Goal: Task Accomplishment & Management: Manage account settings

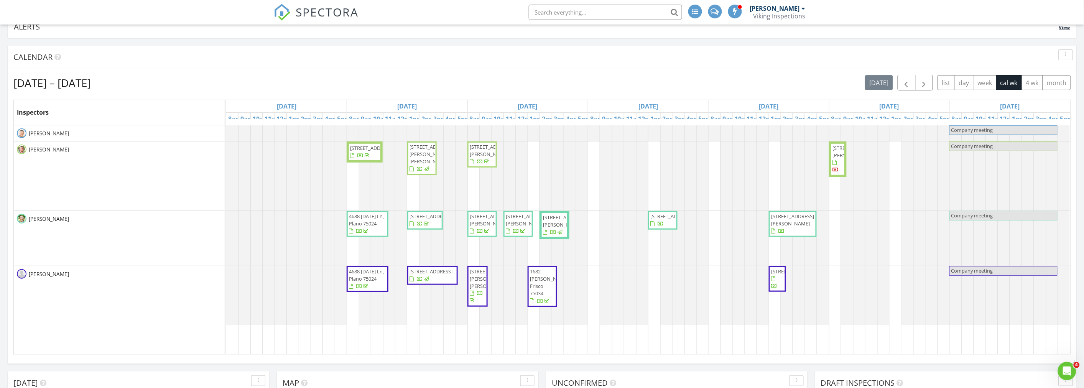
scroll to position [1382, 1097]
click at [150, 15] on nav "SPECTORA [PERSON_NAME] Viking Inspections Role: Inspector Change Role Dashboard…" at bounding box center [542, 12] width 1084 height 25
click at [581, 83] on div "[DATE] – [DATE] [DATE] list day week cal wk 4 wk month" at bounding box center [541, 83] width 1057 height 16
click at [1066, 53] on div "button" at bounding box center [1065, 54] width 7 height 5
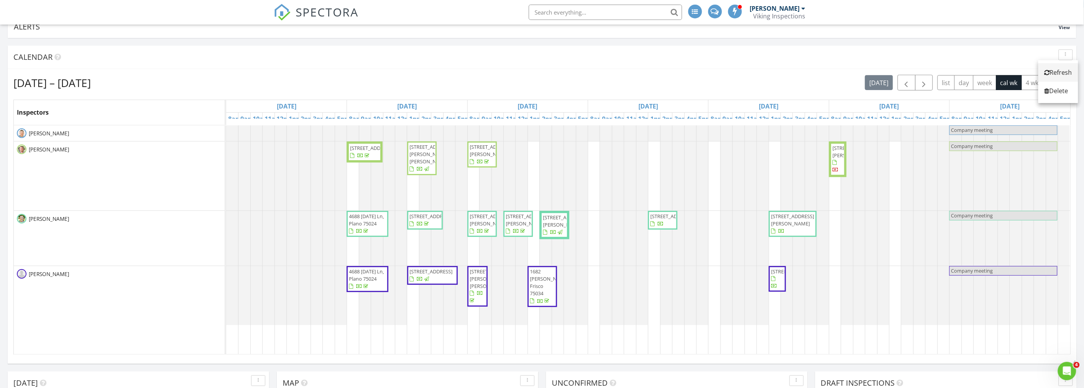
click at [1064, 69] on div "Refresh" at bounding box center [1058, 72] width 28 height 9
click at [558, 85] on div "Aug 24 – 30, 2025 today list day week cal wk 4 wk month" at bounding box center [541, 83] width 1057 height 16
click at [564, 85] on div "Aug 24 – 30, 2025 today list day week cal wk 4 wk month" at bounding box center [541, 83] width 1057 height 16
click at [547, 78] on div "Aug 24 – 30, 2025 today list day week cal wk 4 wk month" at bounding box center [541, 83] width 1057 height 16
click at [529, 78] on div "Aug 24 – 30, 2025 today list day week cal wk 4 wk month" at bounding box center [541, 83] width 1057 height 16
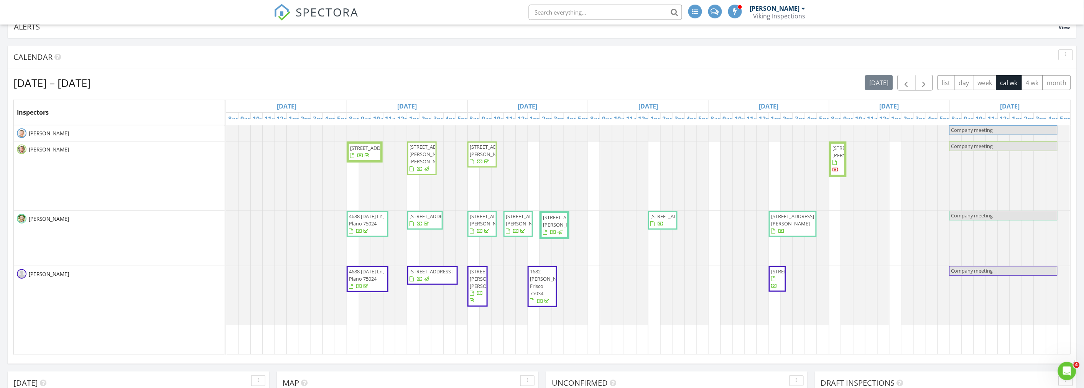
click at [519, 82] on div "Aug 24 – 30, 2025 today list day week cal wk 4 wk month" at bounding box center [541, 83] width 1057 height 16
click at [533, 84] on div "Aug 24 – 30, 2025 today list day week cal wk 4 wk month" at bounding box center [541, 83] width 1057 height 16
click at [539, 84] on div "[DATE] – [DATE] [DATE] list day week cal wk 4 wk month" at bounding box center [541, 83] width 1057 height 16
click at [542, 84] on div "[DATE] – [DATE] [DATE] list day week cal wk 4 wk month" at bounding box center [541, 83] width 1057 height 16
click at [541, 82] on div "[DATE] – [DATE] [DATE] list day week cal wk 4 wk month" at bounding box center [541, 83] width 1057 height 16
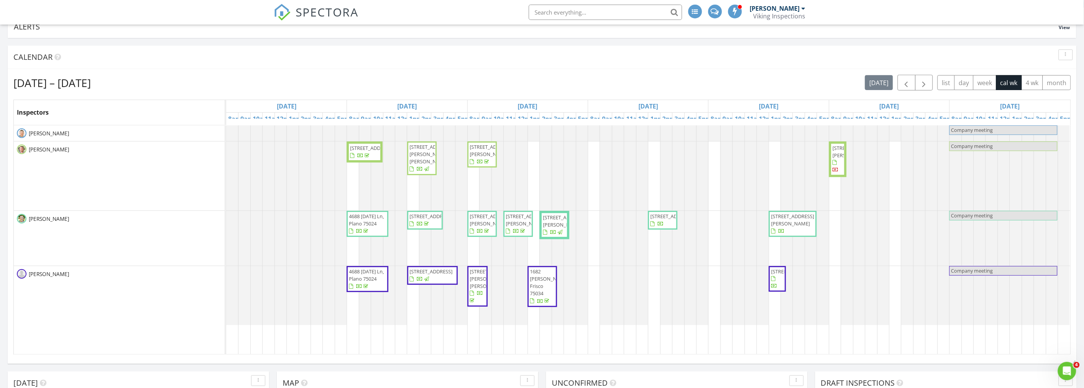
click at [541, 81] on div "Aug 24 – 30, 2025 today list day week cal wk 4 wk month" at bounding box center [541, 83] width 1057 height 16
click at [534, 81] on div "Aug 24 – 30, 2025 today list day week cal wk 4 wk month" at bounding box center [541, 83] width 1057 height 16
click at [179, 53] on div "Calendar" at bounding box center [536, 56] width 1046 height 11
click at [531, 83] on div "Aug 24 – 30, 2025 today list day week cal wk 4 wk month" at bounding box center [541, 83] width 1057 height 16
click at [120, 56] on div "Calendar" at bounding box center [536, 56] width 1046 height 11
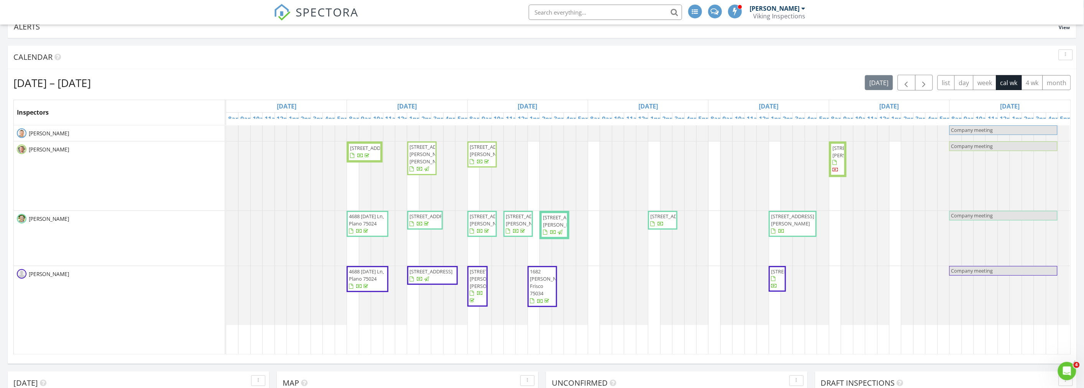
click at [537, 85] on div "Aug 24 – 30, 2025 today list day week cal wk 4 wk month" at bounding box center [541, 83] width 1057 height 16
click at [537, 84] on div "Aug 24 – 30, 2025 today list day week cal wk 4 wk month" at bounding box center [541, 83] width 1057 height 16
click at [540, 83] on div "Aug 24 – 30, 2025 today list day week cal wk 4 wk month" at bounding box center [541, 83] width 1057 height 16
click at [589, 84] on div "Aug 24 – 30, 2025 today list day week cal wk 4 wk month" at bounding box center [541, 83] width 1057 height 16
click at [519, 87] on div "Aug 24 – 30, 2025 today list day week cal wk 4 wk month" at bounding box center [541, 83] width 1057 height 16
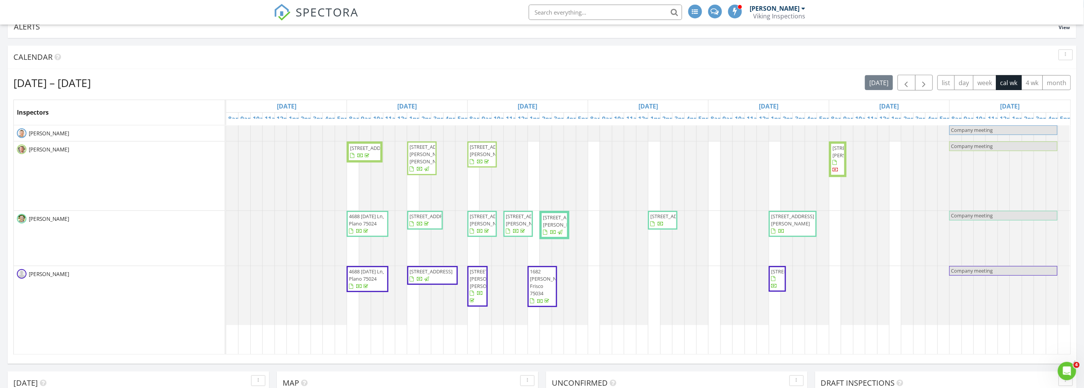
click at [553, 83] on div "Aug 24 – 30, 2025 today list day week cal wk 4 wk month" at bounding box center [541, 83] width 1057 height 16
click at [547, 82] on div "Aug 24 – 30, 2025 today list day week cal wk 4 wk month" at bounding box center [541, 83] width 1057 height 16
click at [542, 82] on div "Aug 24 – 30, 2025 today list day week cal wk 4 wk month" at bounding box center [541, 83] width 1057 height 16
click at [540, 83] on div "Aug 24 – 30, 2025 today list day week cal wk 4 wk month" at bounding box center [541, 83] width 1057 height 16
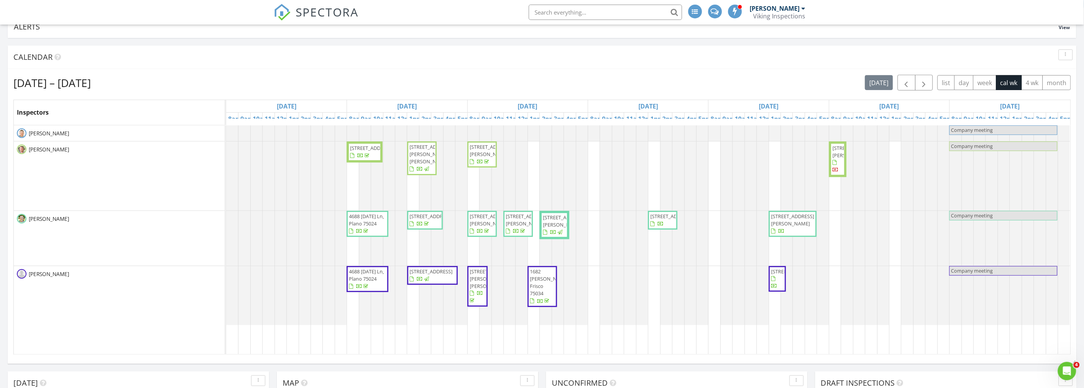
click at [540, 83] on div "Aug 24 – 30, 2025 today list day week cal wk 4 wk month" at bounding box center [541, 83] width 1057 height 16
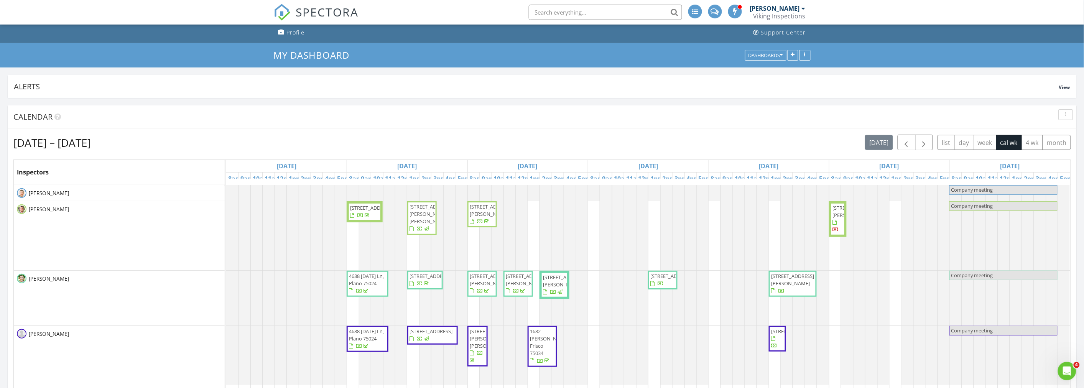
scroll to position [0, 0]
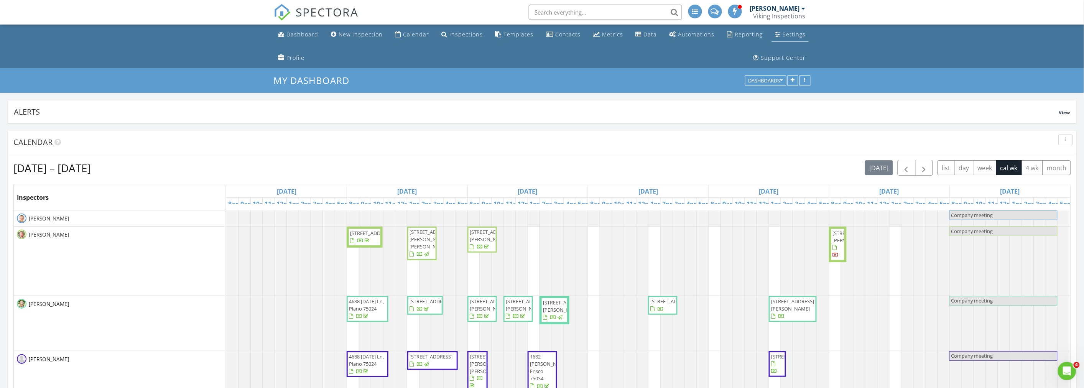
click at [783, 36] on div "Settings" at bounding box center [793, 34] width 23 height 7
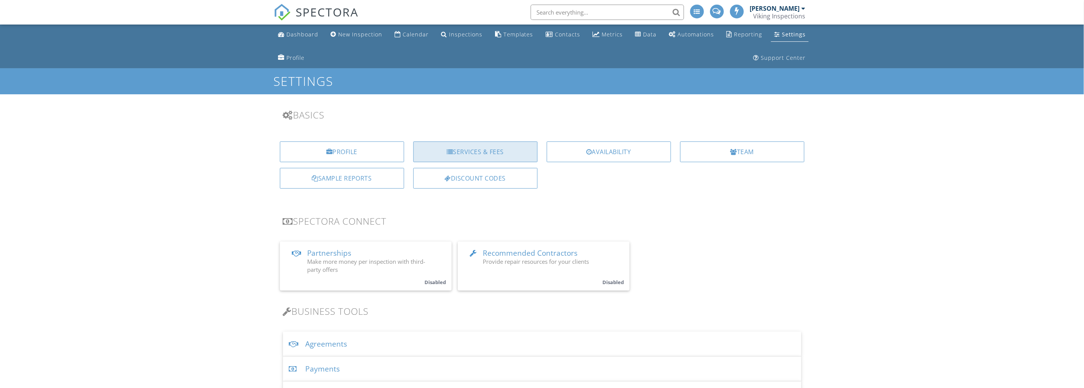
click at [508, 148] on div "Services & Fees" at bounding box center [475, 151] width 124 height 21
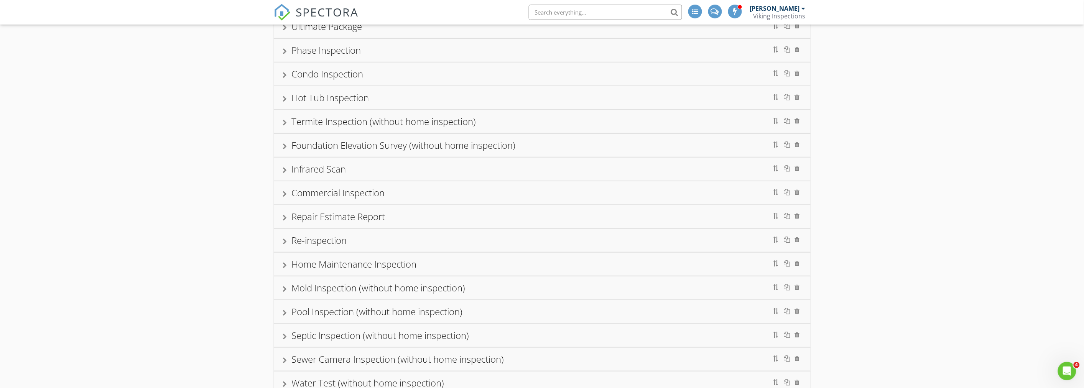
scroll to position [255, 0]
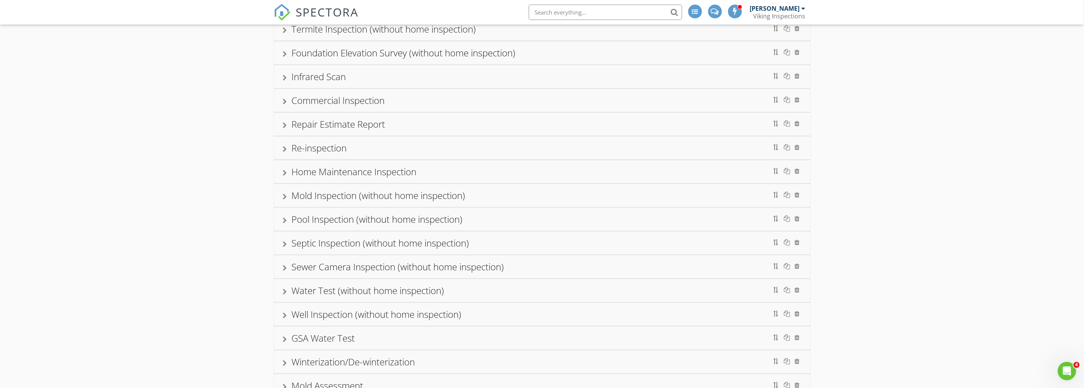
click at [284, 150] on div at bounding box center [285, 149] width 4 height 6
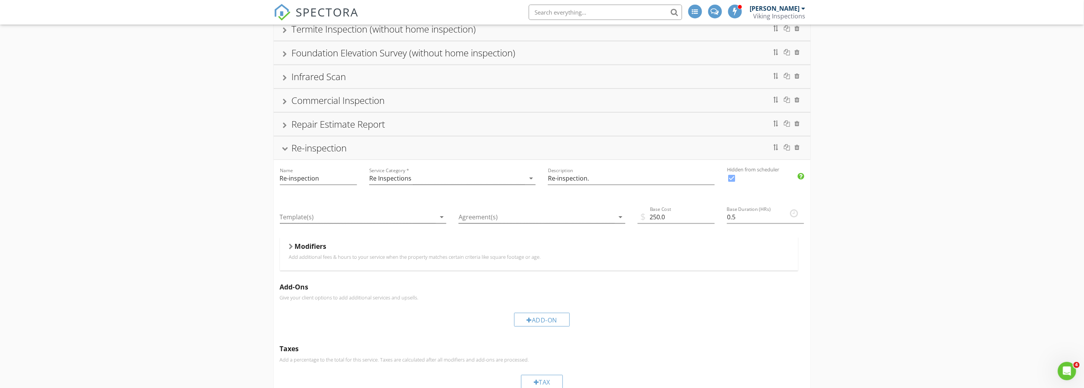
click at [284, 150] on div at bounding box center [285, 149] width 6 height 4
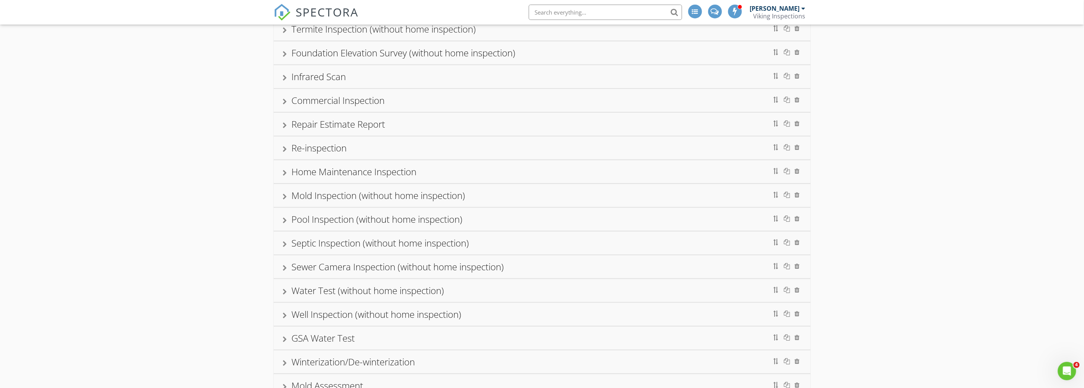
click at [197, 143] on div "Essential Package Plus Package Advantage Package Ultimate Package Phase Inspect…" at bounding box center [542, 140] width 1084 height 603
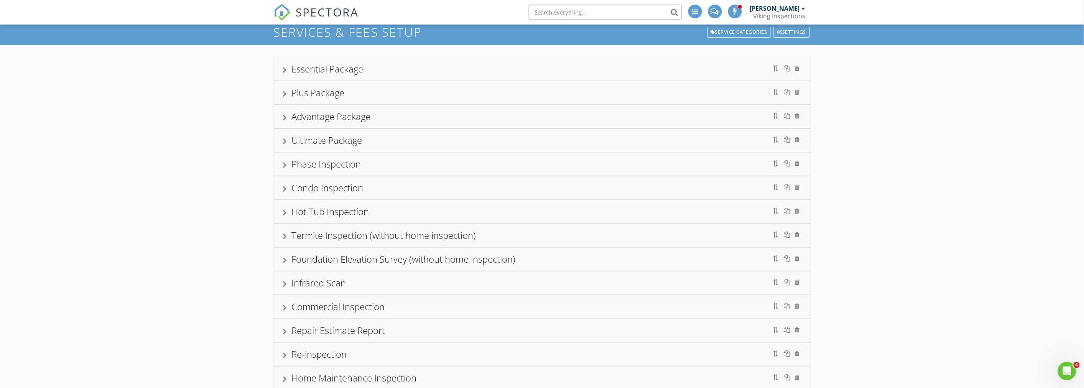
scroll to position [0, 0]
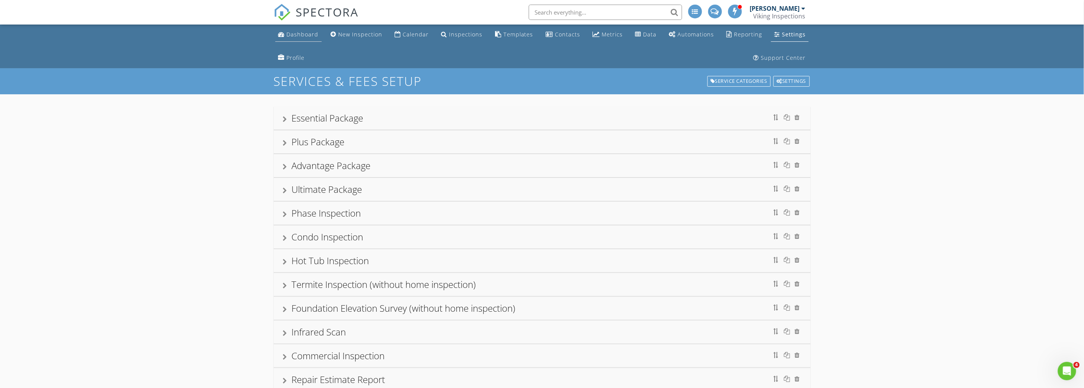
click at [297, 36] on div "Dashboard" at bounding box center [303, 34] width 32 height 7
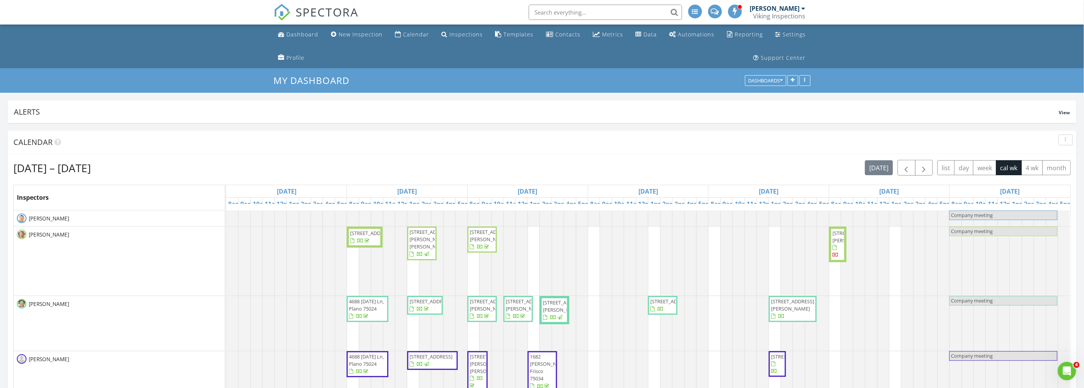
click at [577, 169] on div "[DATE] – [DATE] [DATE] list day week cal wk 4 wk month" at bounding box center [541, 168] width 1057 height 16
click at [143, 59] on ul "Dashboard New Inspection Calendar Inspections Templates Contacts Metrics Data A…" at bounding box center [542, 47] width 1084 height 44
click at [557, 16] on input "text" at bounding box center [605, 12] width 153 height 15
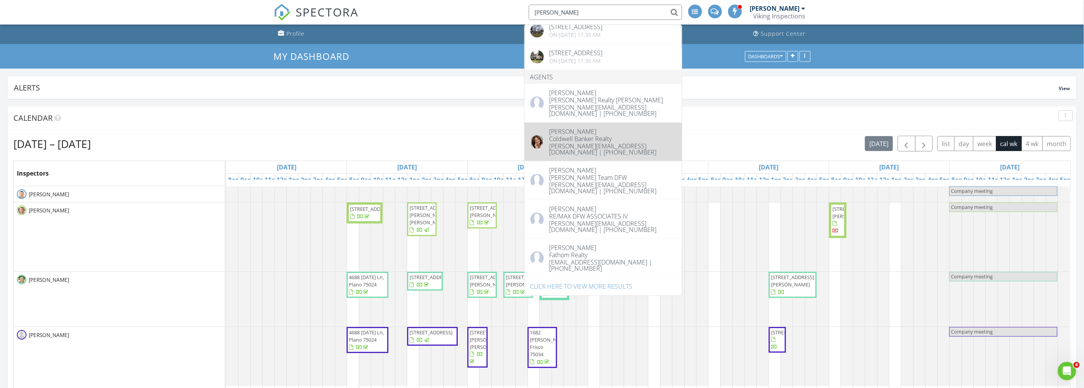
scroll to position [43, 0]
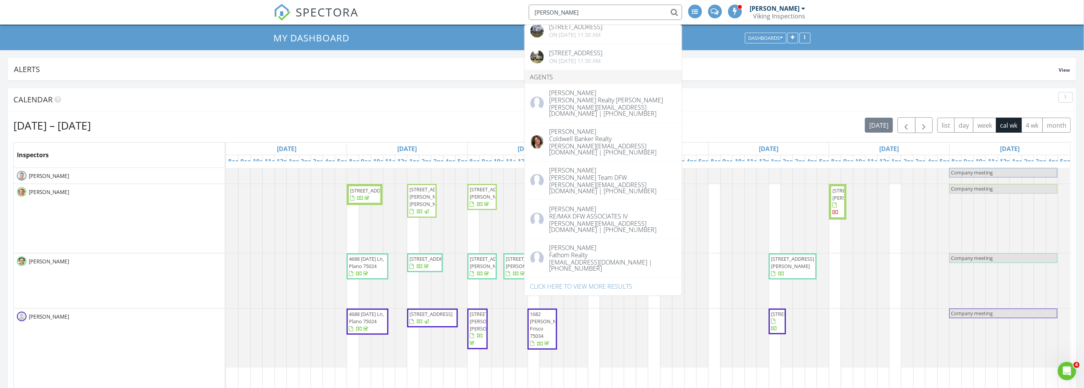
type input "cynthia"
click at [399, 110] on div "Calendar" at bounding box center [542, 99] width 1069 height 23
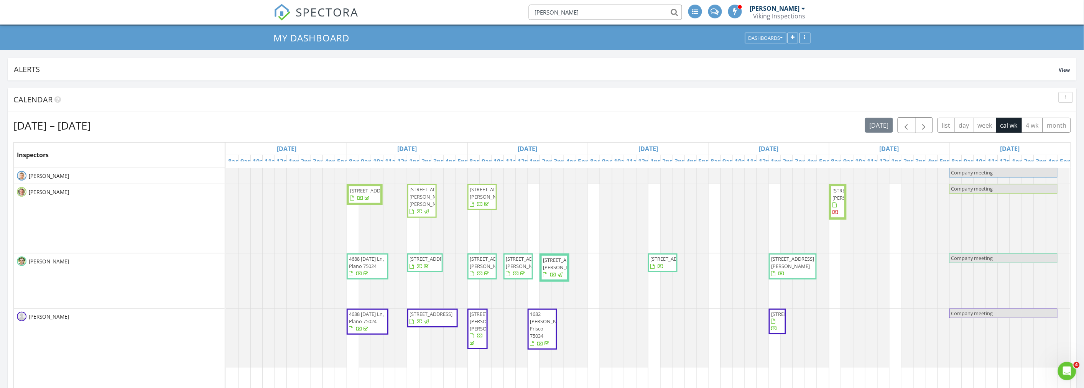
click at [161, 39] on div "My Dashboard Dashboards" at bounding box center [542, 38] width 1084 height 25
click at [214, 36] on div "My Dashboard Dashboards" at bounding box center [542, 38] width 1084 height 25
click at [213, 42] on div "My Dashboard Dashboards" at bounding box center [542, 38] width 1084 height 25
click at [1063, 99] on div "button" at bounding box center [1065, 97] width 7 height 5
click at [1059, 117] on div "Refresh" at bounding box center [1058, 114] width 28 height 9
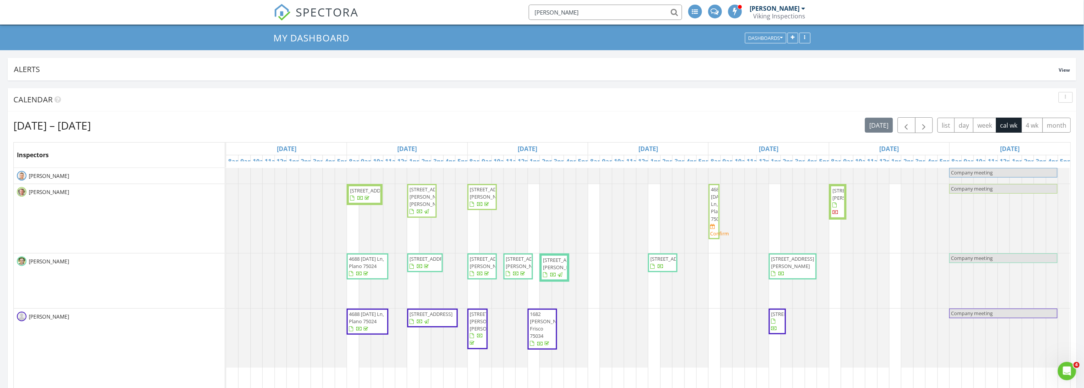
click at [366, 269] on span "4688 Thanksgiving Ln, Plano 75024" at bounding box center [367, 266] width 39 height 23
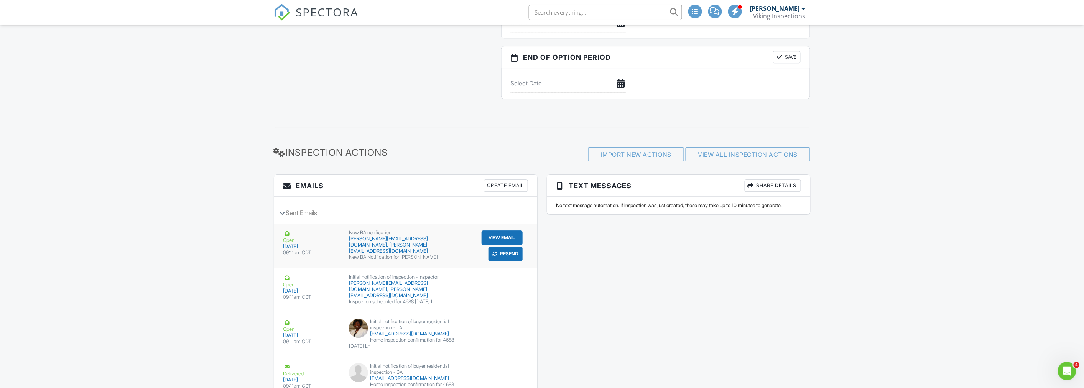
scroll to position [1022, 0]
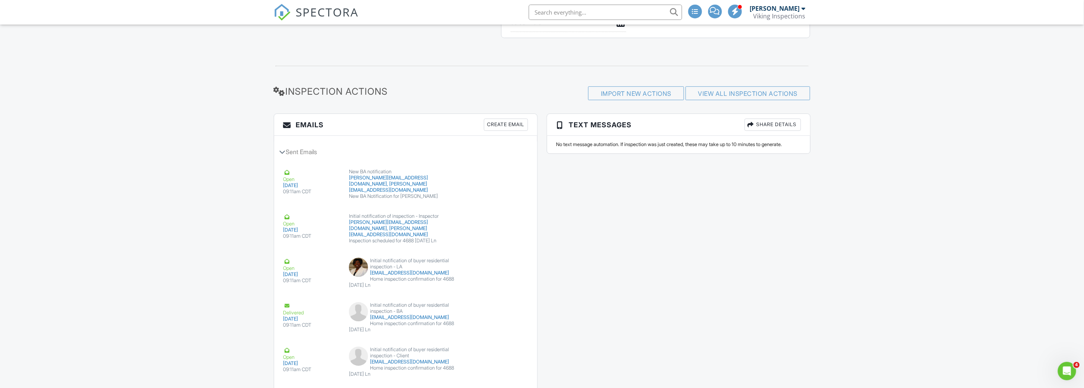
click at [511, 126] on div "Create Email" at bounding box center [506, 124] width 44 height 12
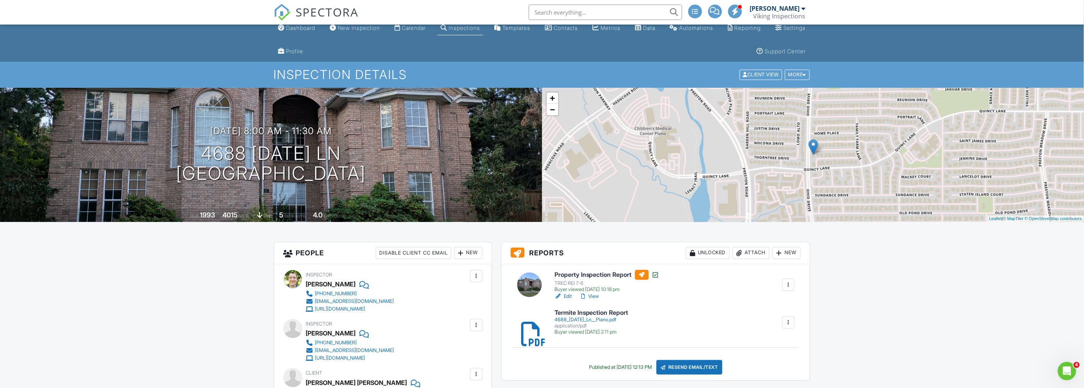
scroll to position [0, 0]
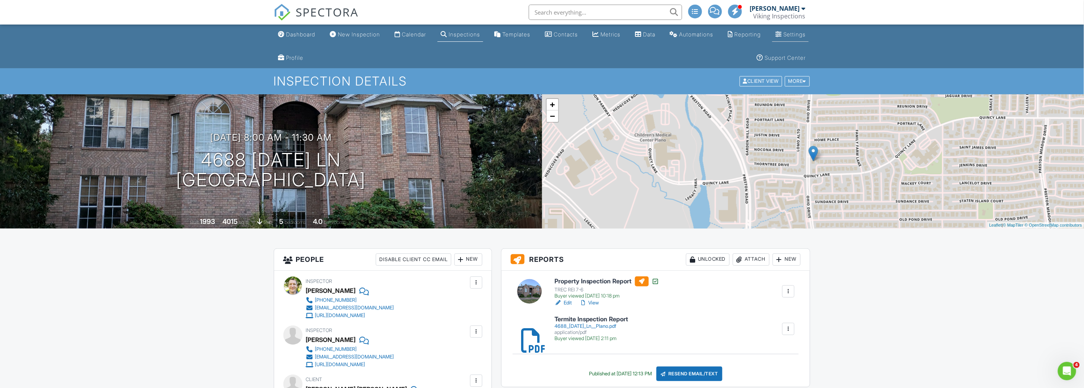
click at [789, 30] on link "Settings" at bounding box center [790, 35] width 36 height 14
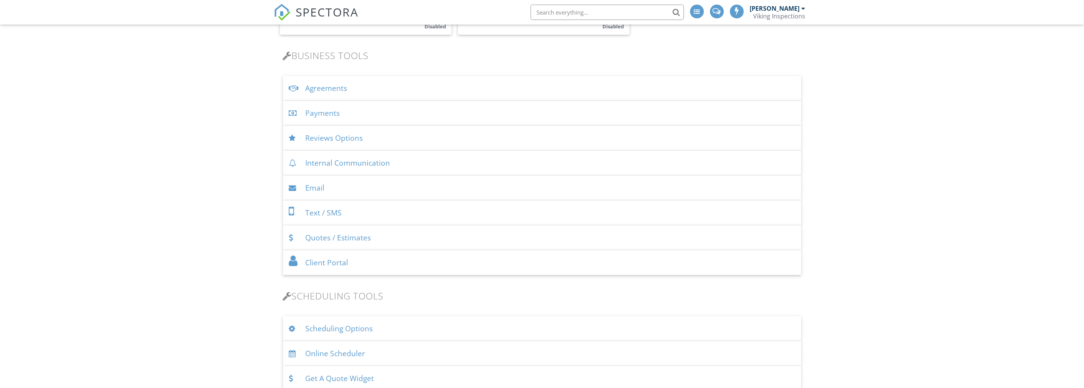
scroll to position [340, 0]
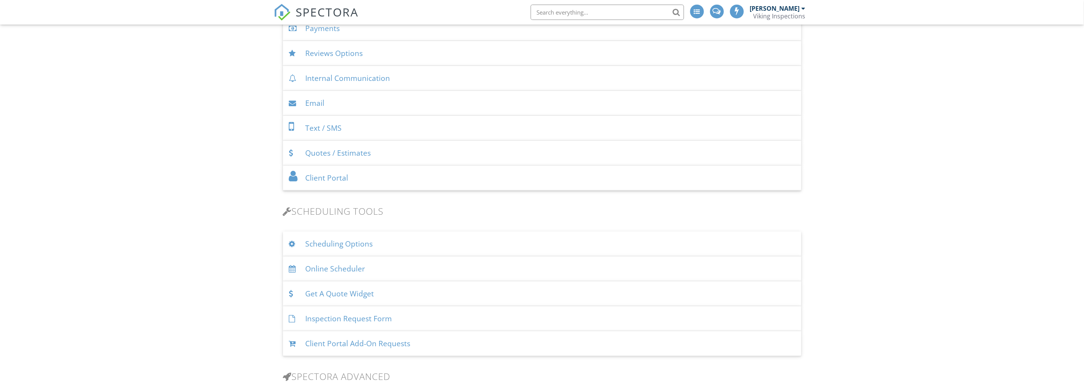
click at [408, 240] on div "Scheduling Options" at bounding box center [542, 244] width 518 height 25
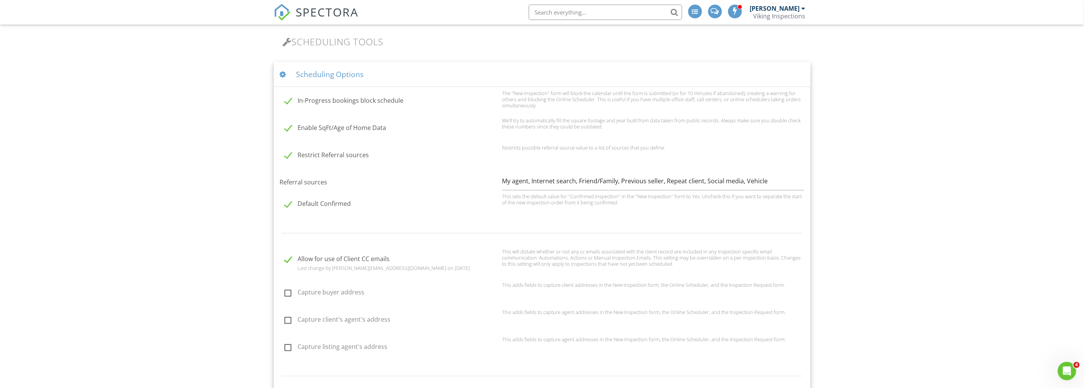
scroll to position [511, 0]
click at [419, 77] on div "Scheduling Options" at bounding box center [542, 73] width 537 height 25
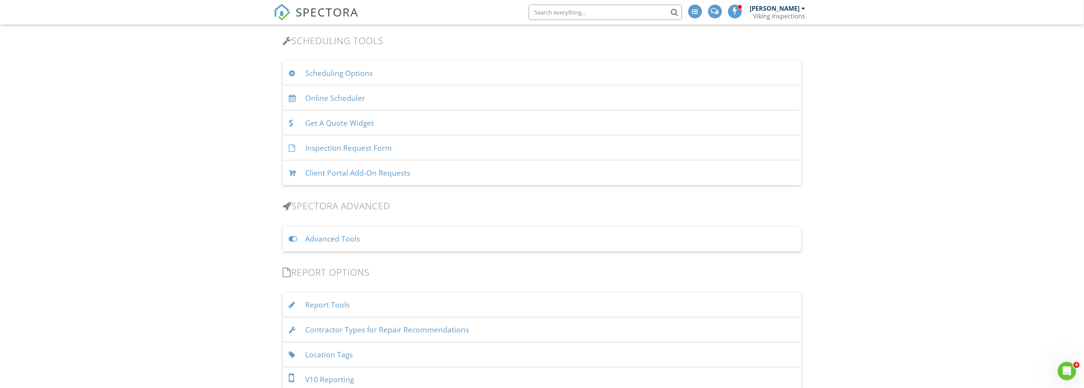
click at [413, 238] on div "Advanced Tools" at bounding box center [542, 239] width 518 height 25
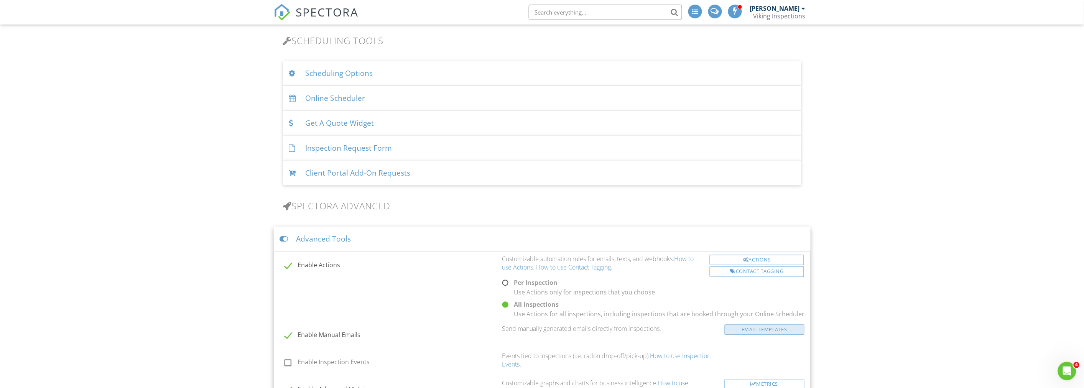
click at [749, 327] on link "Email Templates" at bounding box center [764, 330] width 80 height 10
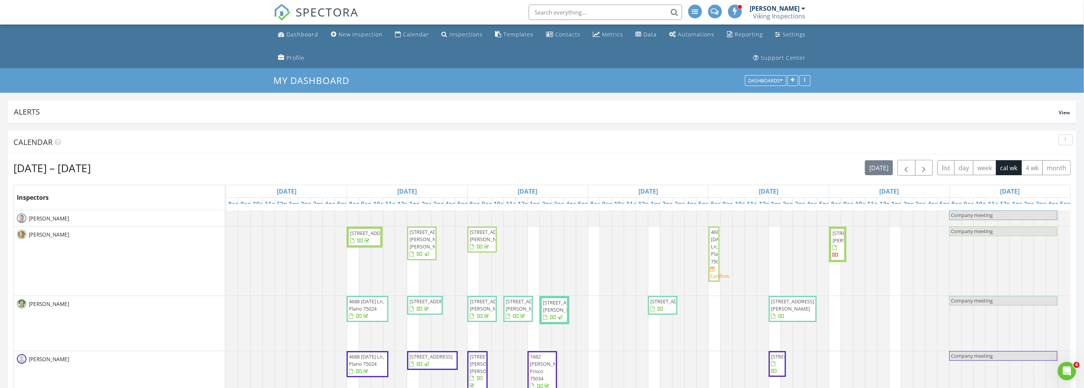
click at [155, 57] on ul "Dashboard New Inspection Calendar Inspections Templates Contacts Metrics Data A…" at bounding box center [542, 47] width 1084 height 44
click at [537, 167] on div "[DATE] – [DATE] [DATE] list day week cal wk 4 wk month" at bounding box center [541, 168] width 1057 height 16
click at [1067, 140] on div "button" at bounding box center [1065, 139] width 7 height 5
click at [1066, 151] on link "Refresh" at bounding box center [1058, 157] width 40 height 18
drag, startPoint x: 717, startPoint y: 252, endPoint x: 713, endPoint y: 258, distance: 6.6
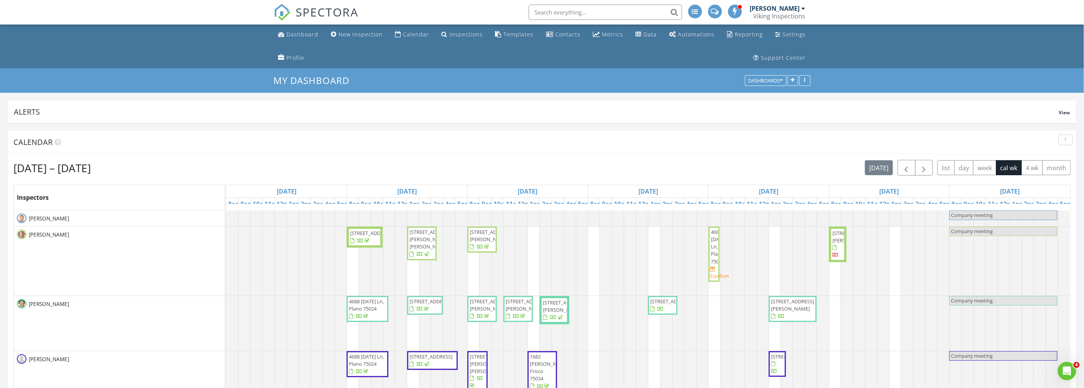
click at [713, 258] on span "4688 Thanksgiving Ln, Plano 75024" at bounding box center [718, 246] width 15 height 36
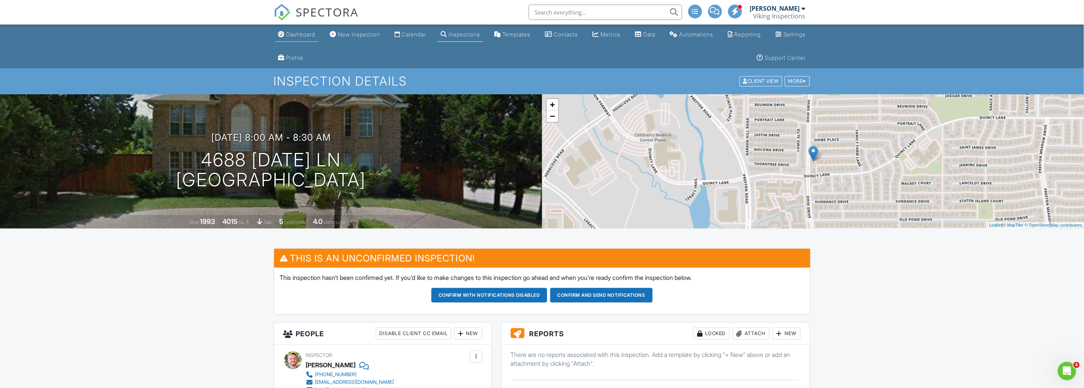
click at [297, 33] on div "Dashboard" at bounding box center [300, 34] width 29 height 7
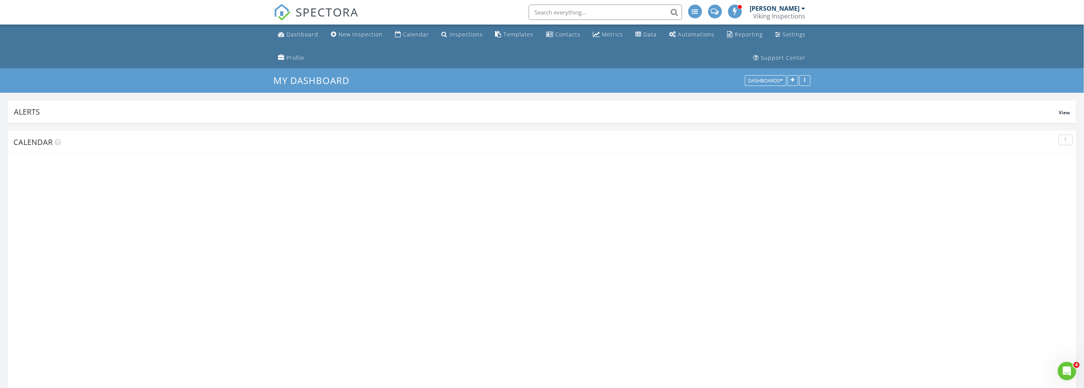
scroll to position [1382, 1097]
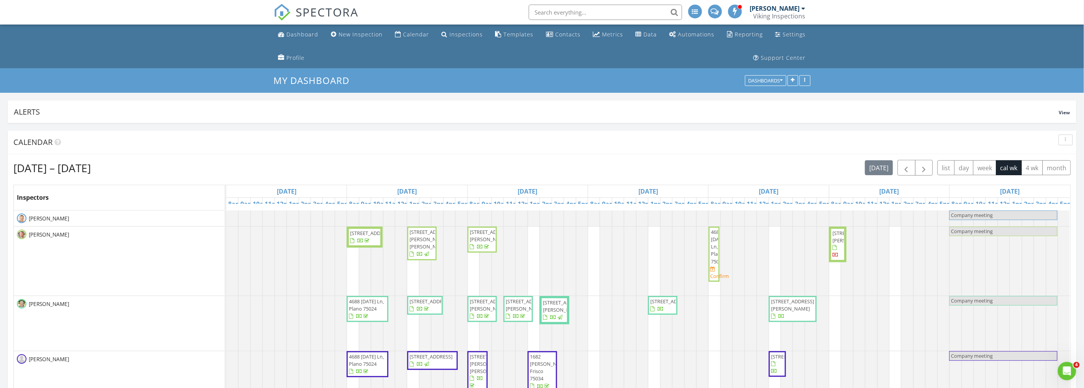
click at [129, 38] on ul "Dashboard New Inspection Calendar Inspections Templates Contacts Metrics Data A…" at bounding box center [542, 47] width 1084 height 44
click at [714, 254] on span "4688 [DATE] Ln, Plano 75024" at bounding box center [718, 246] width 15 height 36
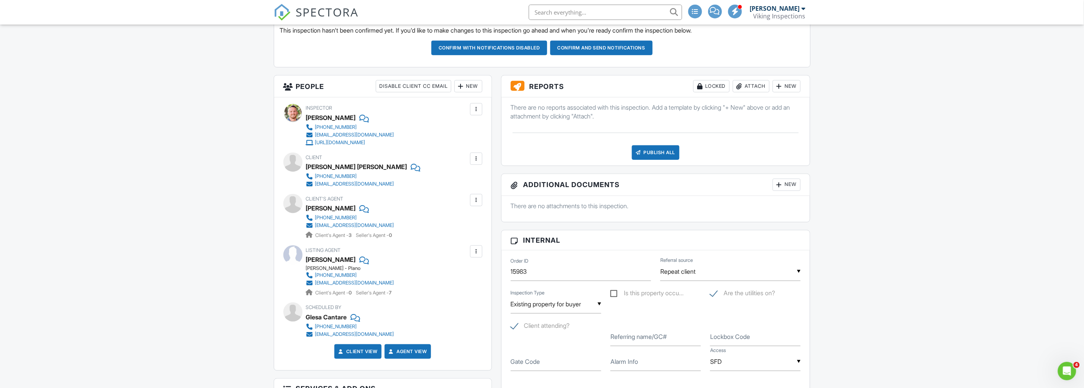
scroll to position [255, 0]
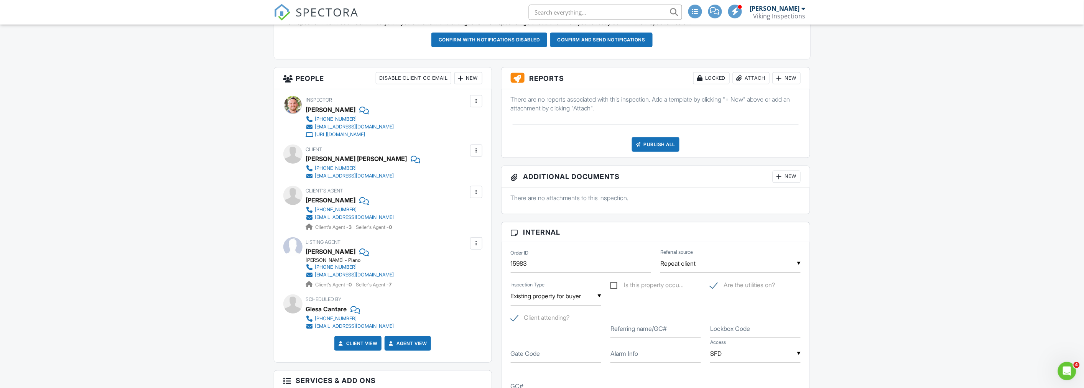
click at [189, 196] on div "Dashboard New Inspection Calendar Inspections Templates Contacts Metrics Data A…" at bounding box center [542, 355] width 1084 height 1172
click at [525, 296] on input "Existing property for buyer" at bounding box center [556, 296] width 90 height 19
click at [224, 204] on div "Dashboard New Inspection Calendar Inspections Templates Contacts Metrics Data A…" at bounding box center [542, 355] width 1084 height 1172
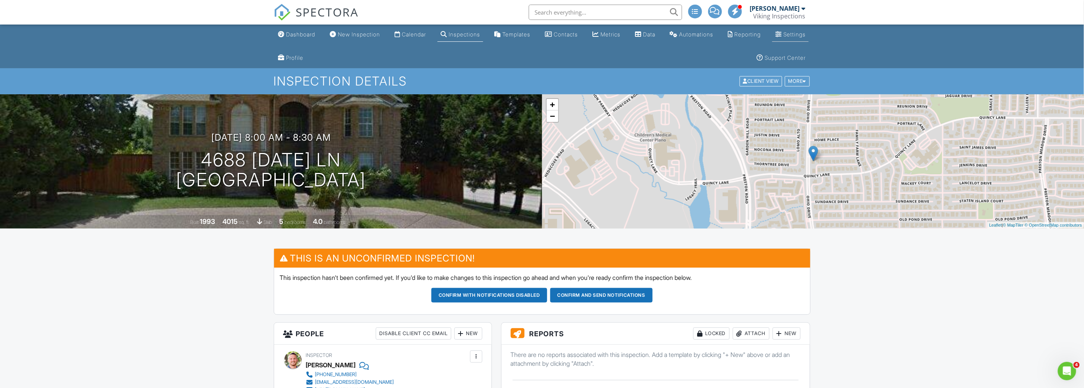
click at [790, 34] on div "Settings" at bounding box center [794, 34] width 22 height 7
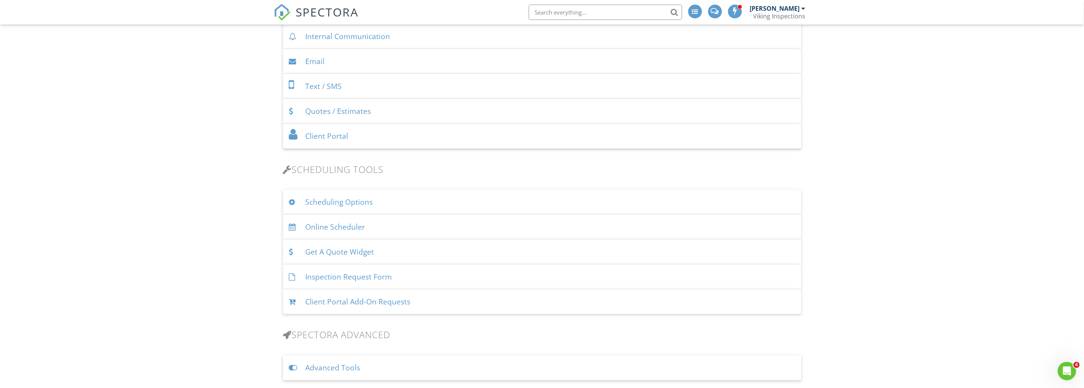
scroll to position [383, 0]
click at [423, 200] on div "Scheduling Options" at bounding box center [542, 201] width 518 height 25
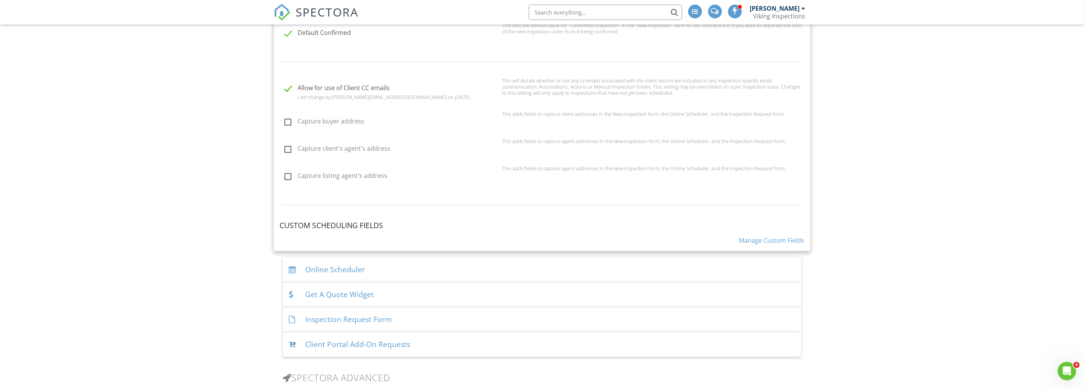
scroll to position [681, 0]
click at [756, 238] on link "Manage Custom Fields" at bounding box center [771, 240] width 65 height 8
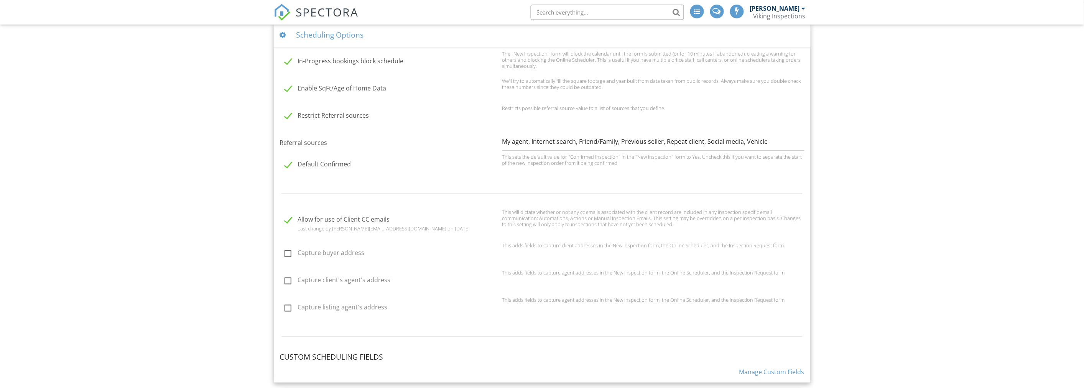
scroll to position [383, 0]
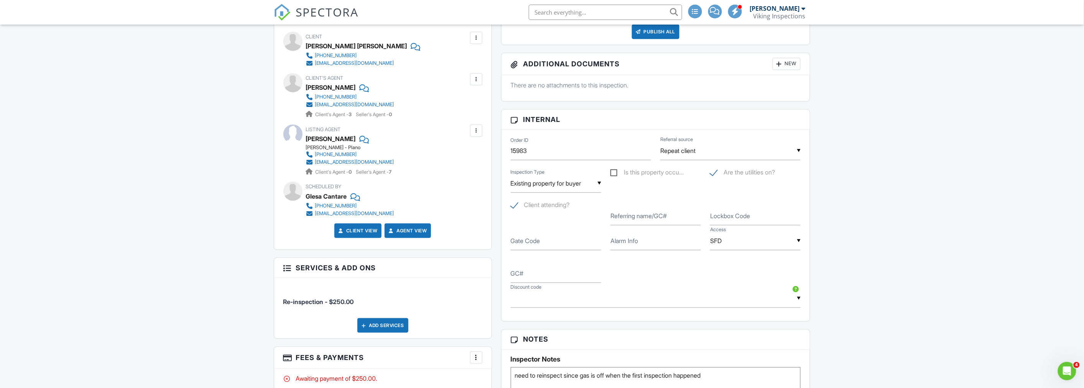
scroll to position [383, 0]
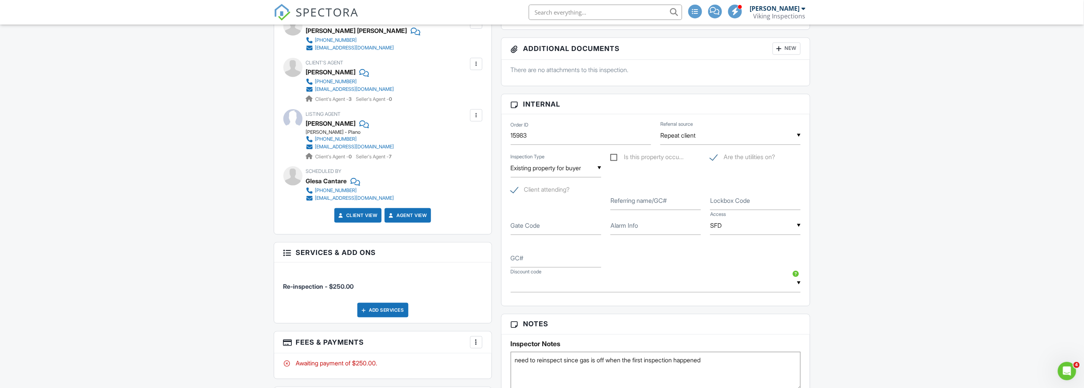
click at [215, 251] on div "Dashboard New Inspection Calendar Inspections Templates Contacts Metrics Data A…" at bounding box center [542, 227] width 1084 height 1172
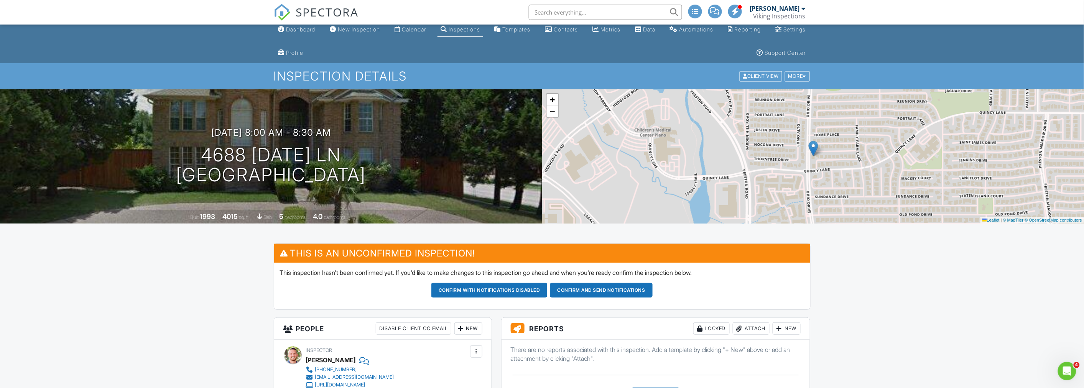
scroll to position [0, 0]
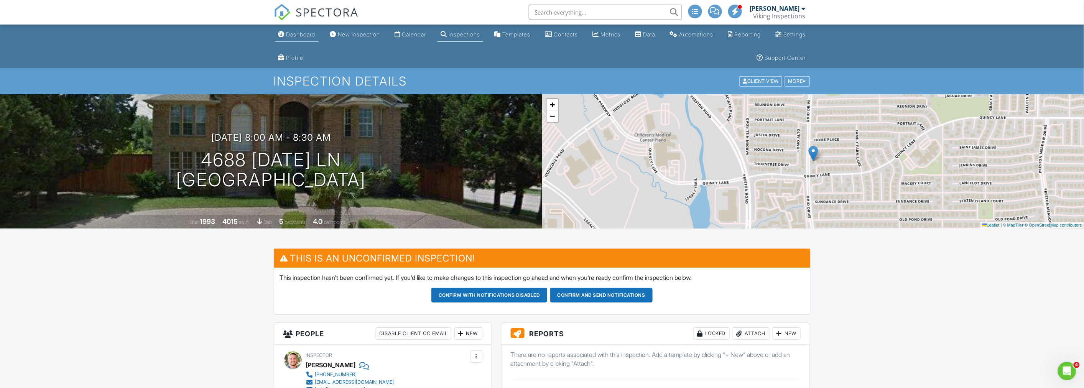
click at [294, 34] on div "Dashboard" at bounding box center [300, 34] width 29 height 7
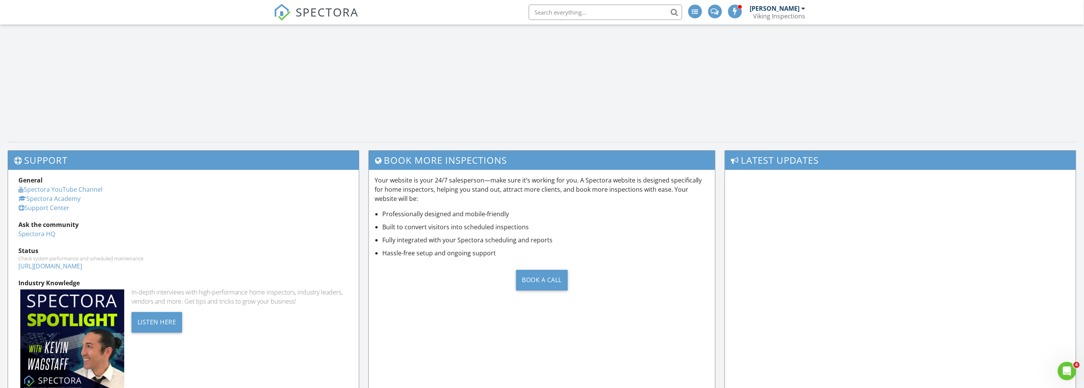
scroll to position [1404, 0]
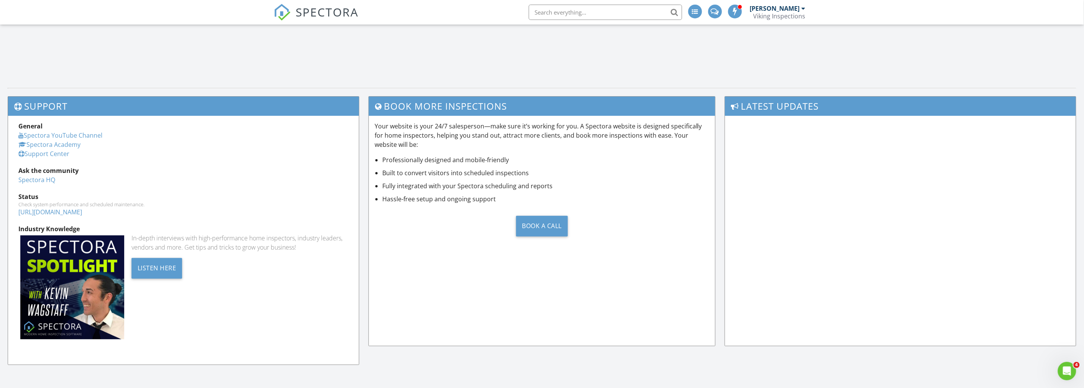
click at [58, 156] on link "Support Center" at bounding box center [43, 153] width 51 height 8
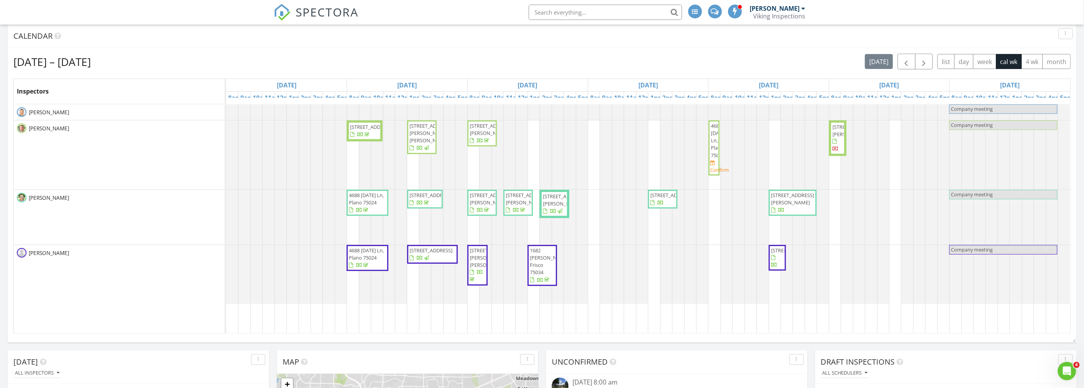
scroll to position [0, 0]
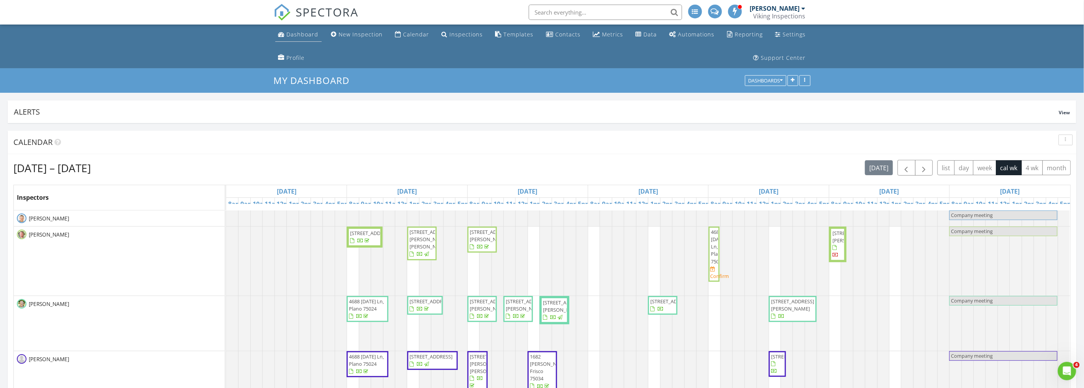
click at [306, 38] on div "Dashboard" at bounding box center [303, 34] width 32 height 7
click at [167, 57] on ul "Dashboard New Inspection Calendar Inspections Templates Contacts Metrics Data A…" at bounding box center [542, 47] width 1084 height 44
click at [1063, 145] on div "Calendar" at bounding box center [544, 141] width 1063 height 11
click at [1063, 143] on button "button" at bounding box center [1065, 140] width 14 height 11
click at [1064, 153] on div "Refresh" at bounding box center [1058, 157] width 28 height 9
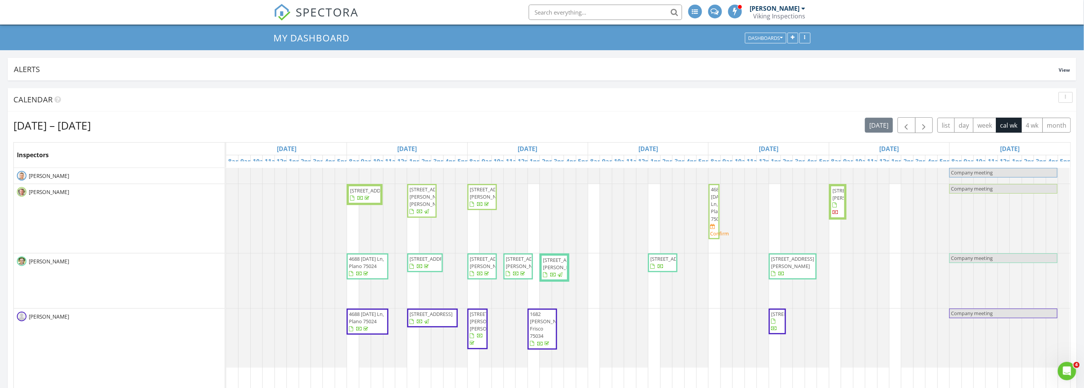
scroll to position [85, 0]
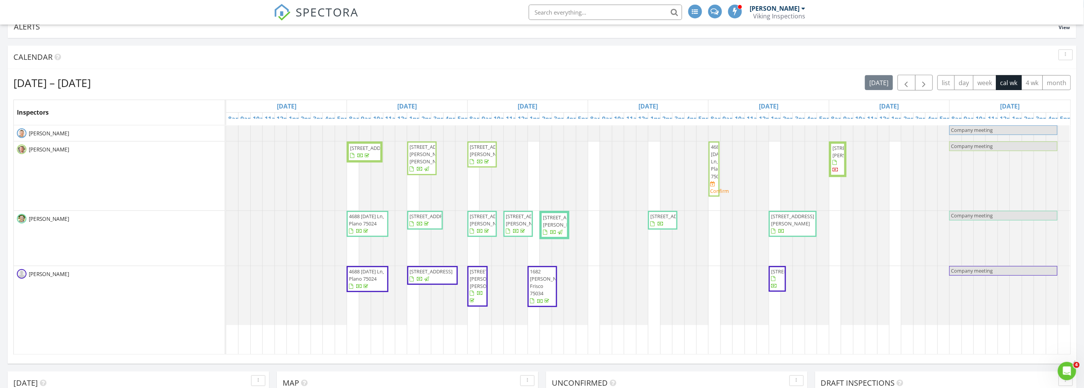
click at [570, 83] on div "Aug 24 – 30, 2025 today list day week cal wk 4 wk month" at bounding box center [541, 83] width 1057 height 16
click at [561, 60] on div "Calendar" at bounding box center [536, 56] width 1046 height 11
drag, startPoint x: 1068, startPoint y: 53, endPoint x: 1061, endPoint y: 62, distance: 12.0
click at [1068, 53] on div "button" at bounding box center [1065, 54] width 7 height 5
click at [1051, 71] on div "Refresh" at bounding box center [1058, 72] width 28 height 9
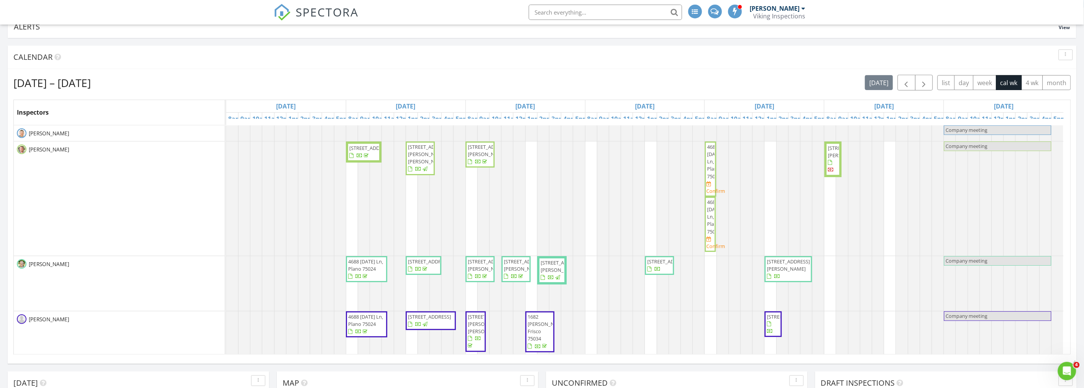
click at [549, 71] on div "Aug 24 – 30, 2025 today list day week cal wk 4 wk month Inspectors Sun 8/24 Mon…" at bounding box center [542, 214] width 1069 height 291
click at [539, 87] on div "Aug 24 – 30, 2025 today list day week cal wk 4 wk month" at bounding box center [541, 83] width 1057 height 16
click at [707, 222] on span "4688 [DATE] Ln, Plano 75024" at bounding box center [714, 217] width 15 height 36
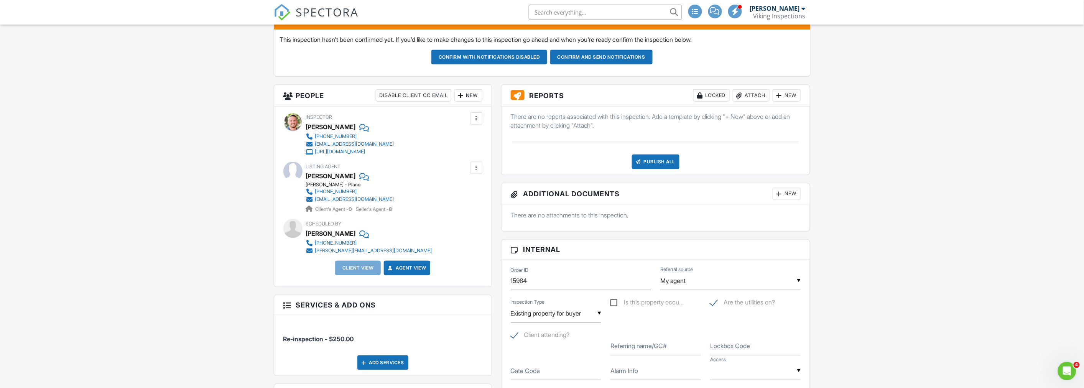
scroll to position [213, 0]
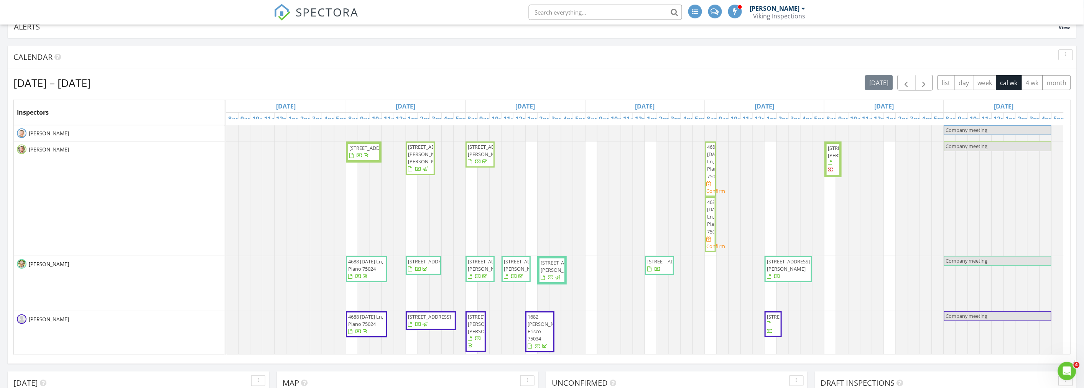
click at [1069, 54] on button "button" at bounding box center [1065, 54] width 14 height 11
click at [1063, 70] on div "Refresh" at bounding box center [1058, 72] width 28 height 9
click at [486, 85] on div "[DATE] – [DATE] [DATE] list day week cal wk 4 wk month" at bounding box center [541, 83] width 1057 height 16
click at [522, 82] on div "[DATE] – [DATE] [DATE] list day week cal wk 4 wk month" at bounding box center [541, 83] width 1057 height 16
click at [148, 57] on div "Calendar" at bounding box center [536, 56] width 1046 height 11
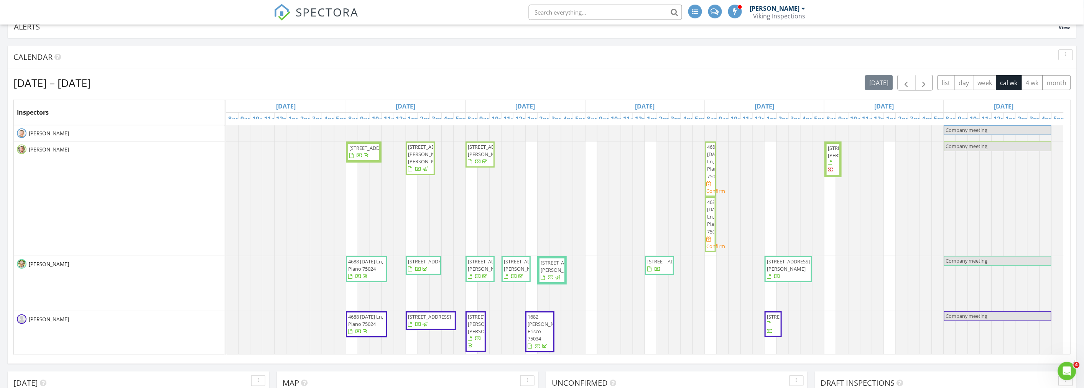
click at [1067, 54] on div "button" at bounding box center [1065, 54] width 7 height 5
click at [1064, 72] on div "Refresh" at bounding box center [1058, 72] width 28 height 9
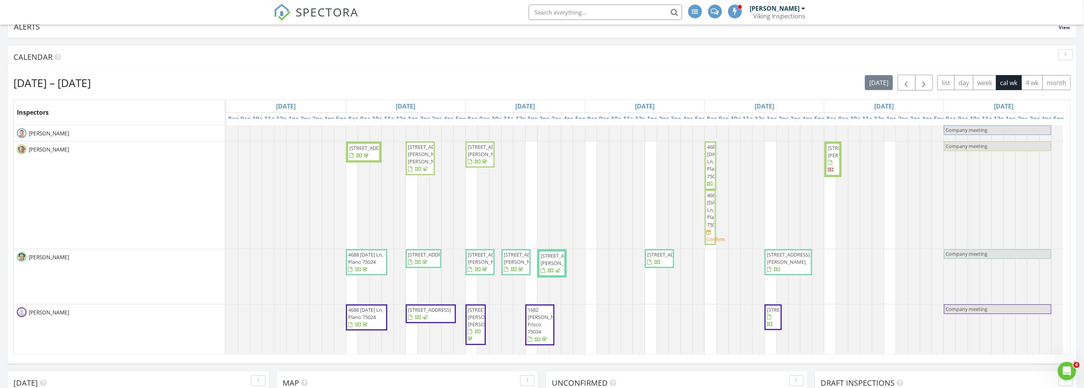
click at [711, 175] on span "4688 Thanksgiving Ln, Plano 75024" at bounding box center [714, 161] width 15 height 36
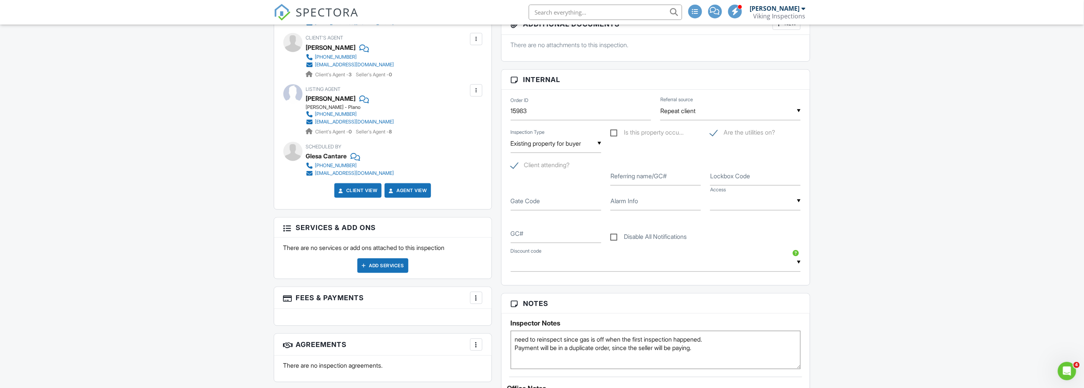
scroll to position [383, 0]
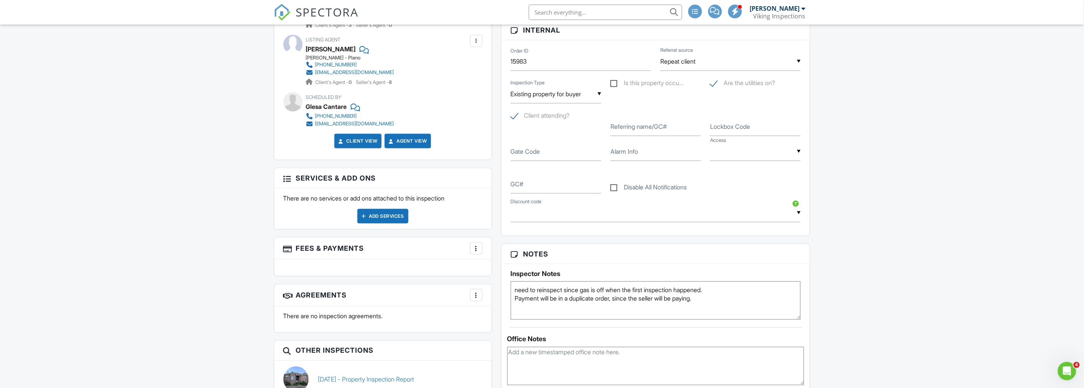
click at [194, 206] on div "Dashboard New Inspection Calendar Inspections Templates Contacts Metrics Data A…" at bounding box center [542, 220] width 1084 height 1158
drag, startPoint x: 518, startPoint y: 290, endPoint x: 512, endPoint y: 290, distance: 6.1
click at [512, 290] on textarea "need to reinspect since gas is off when the first inspection happened. Payment …" at bounding box center [656, 300] width 290 height 38
click at [739, 291] on textarea "need to reinspect since gas is off when the first inspection happened. Payment …" at bounding box center [656, 300] width 290 height 38
click at [703, 297] on textarea "need to reinspect since gas is off when the first inspection happened. Payment …" at bounding box center [656, 300] width 290 height 38
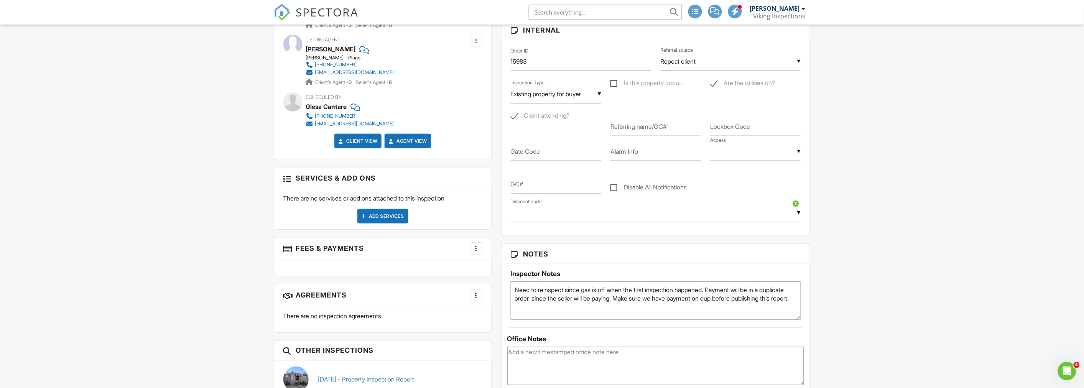
type textarea "Need to reinspect since gas is off when the first inspection happened. Payment …"
click at [244, 236] on div "Dashboard New Inspection Calendar Inspections Templates Contacts Metrics Data A…" at bounding box center [542, 220] width 1084 height 1158
click at [133, 173] on div "Dashboard New Inspection Calendar Inspections Templates Contacts Metrics Data A…" at bounding box center [542, 220] width 1084 height 1158
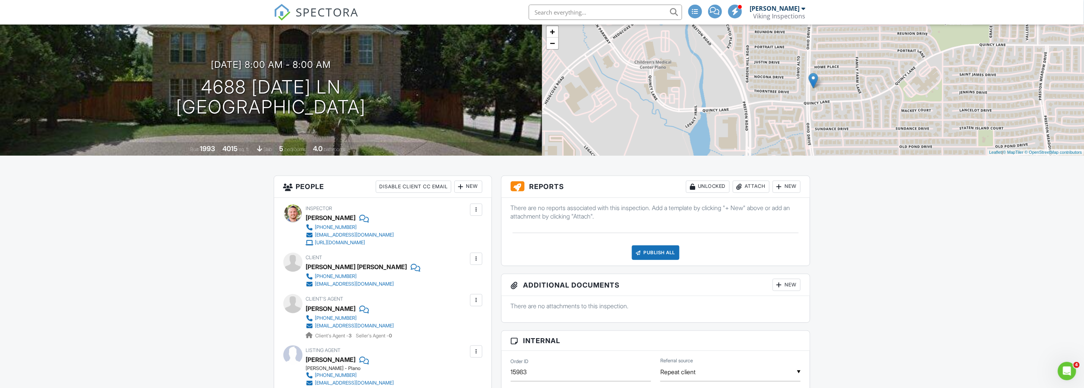
scroll to position [0, 0]
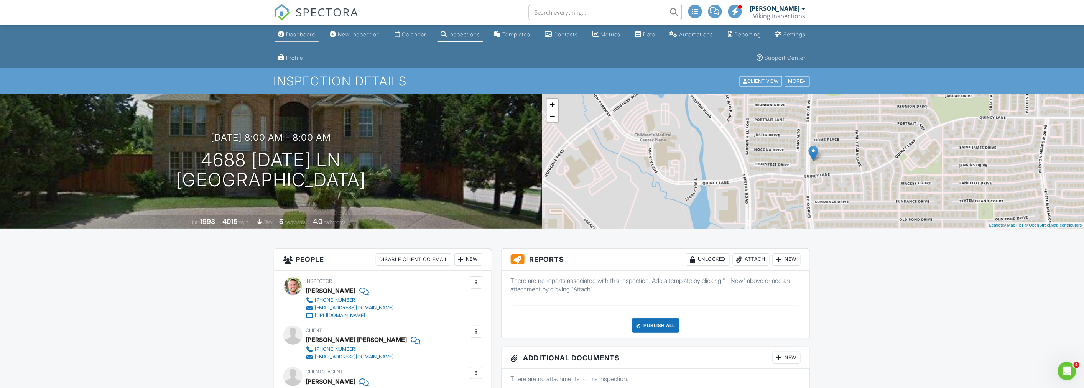
click at [297, 32] on div "Dashboard" at bounding box center [300, 34] width 29 height 7
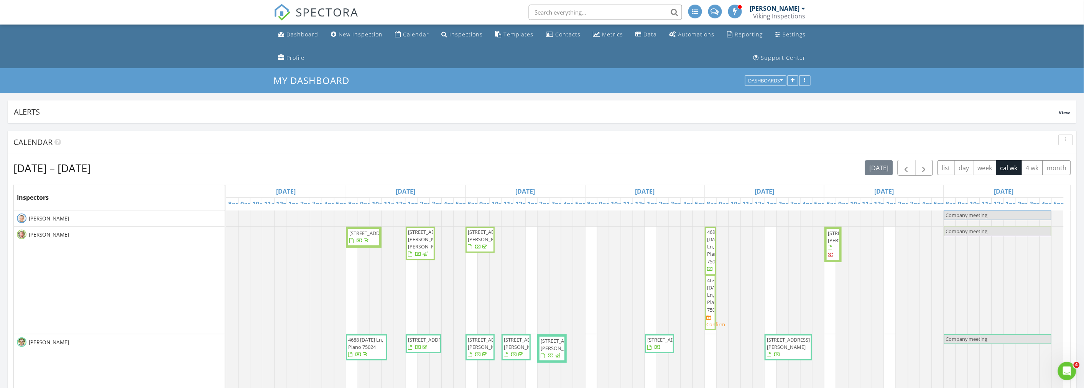
click at [524, 166] on div "Aug 24 – 30, 2025 today list day week cal wk 4 wk month" at bounding box center [541, 168] width 1057 height 16
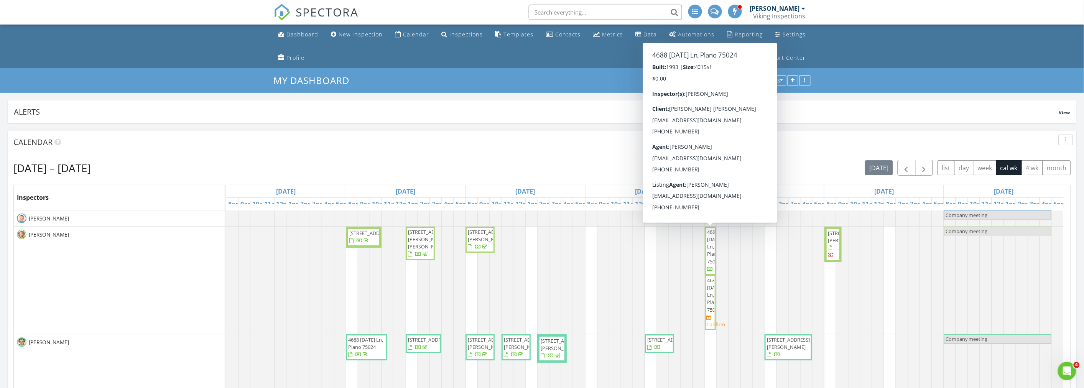
click at [711, 248] on span "4688 Thanksgiving Ln, Plano 75024" at bounding box center [714, 246] width 15 height 36
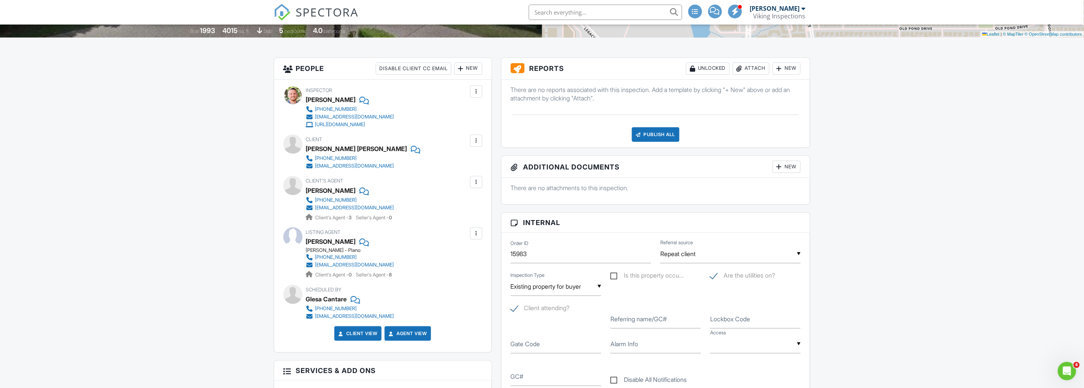
scroll to position [85, 0]
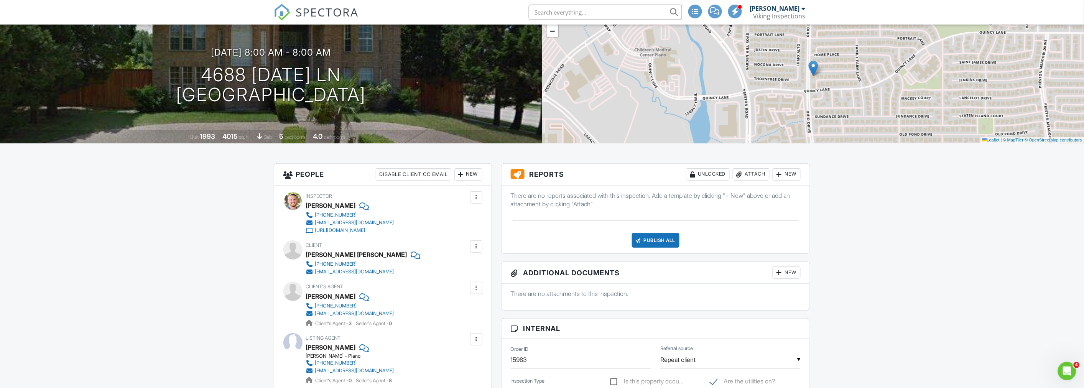
drag, startPoint x: 158, startPoint y: 74, endPoint x: 346, endPoint y: 79, distance: 187.9
click at [346, 79] on div "08/28/2025 8:00 am - 8:00 am 4688 Thanksgiving Ln Plano, TX 75024" at bounding box center [271, 76] width 542 height 58
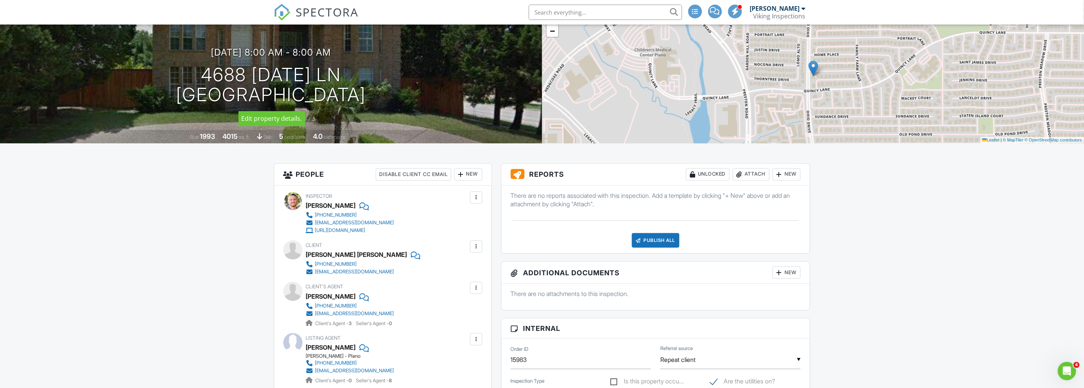
copy h1 "4688 Thanksgiving"
click at [557, 10] on input "text" at bounding box center [605, 12] width 153 height 15
paste input "4688 Thanksgiving"
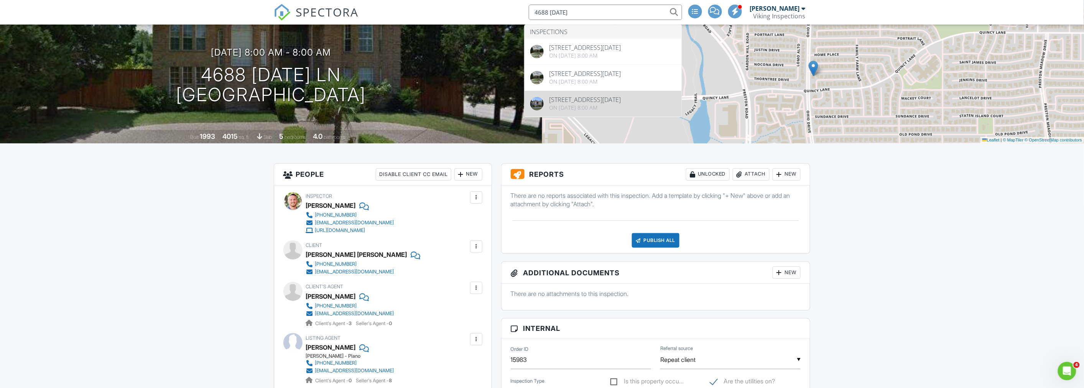
type input "4688 Thanksgiving"
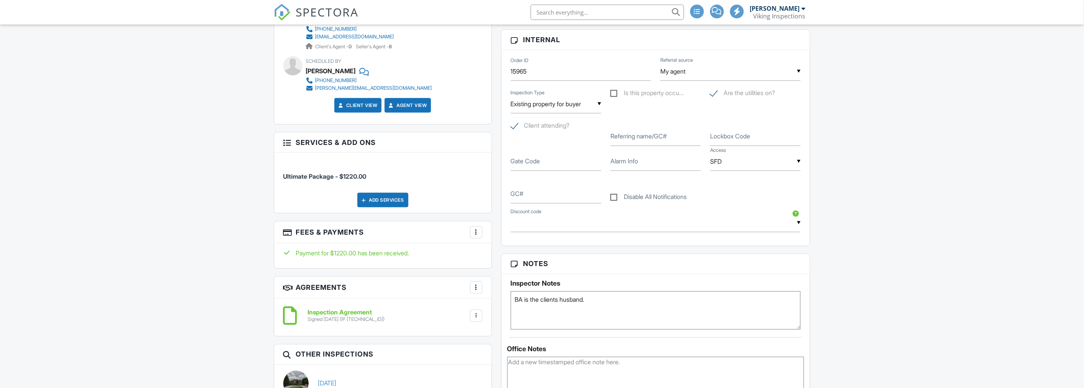
click at [476, 288] on div at bounding box center [476, 288] width 8 height 8
drag, startPoint x: 216, startPoint y: 288, endPoint x: 231, endPoint y: 290, distance: 15.5
click at [475, 316] on div at bounding box center [476, 316] width 8 height 8
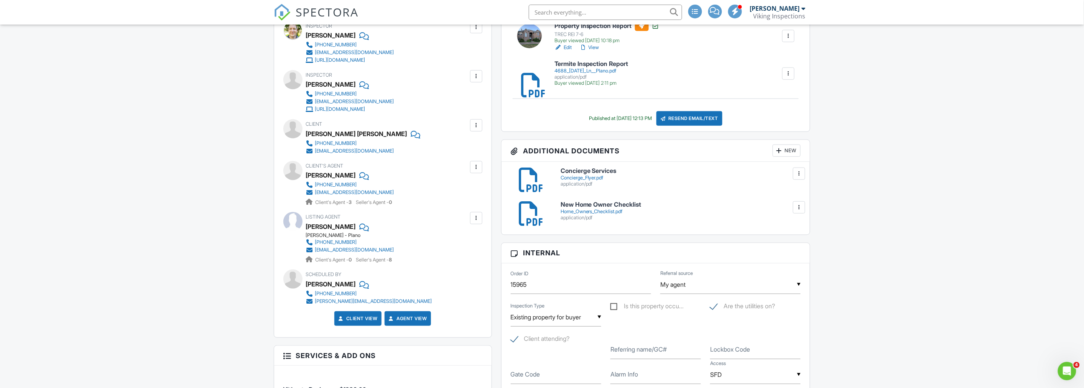
scroll to position [128, 0]
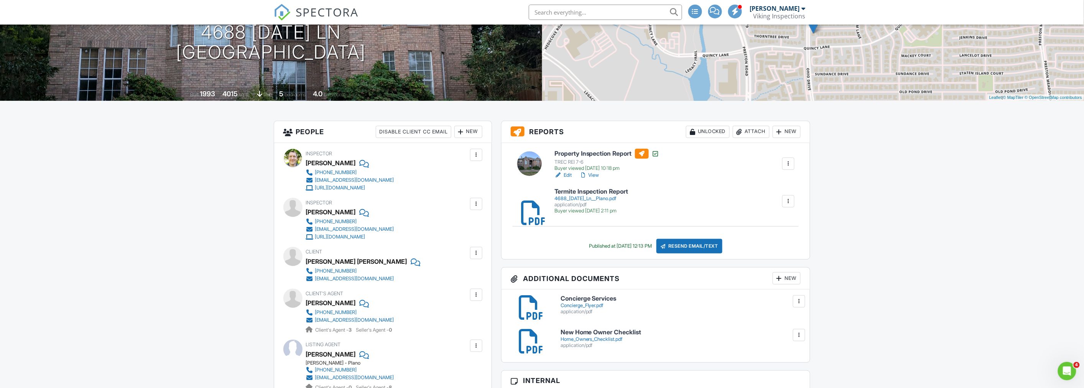
click at [790, 165] on div at bounding box center [788, 164] width 8 height 8
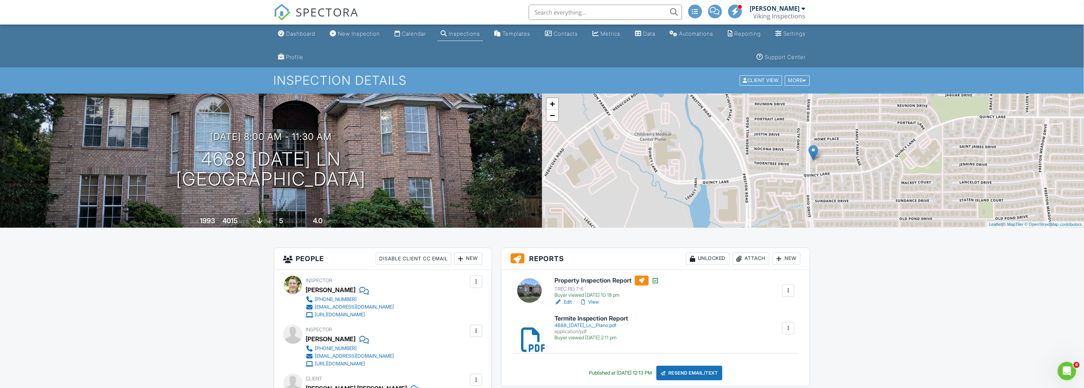
scroll to position [0, 0]
click at [804, 86] on div "Client View More Property Details Reschedule Reorder / Copy Share Cancel [GEOGR…" at bounding box center [775, 82] width 72 height 12
click at [804, 82] on div at bounding box center [804, 81] width 3 height 5
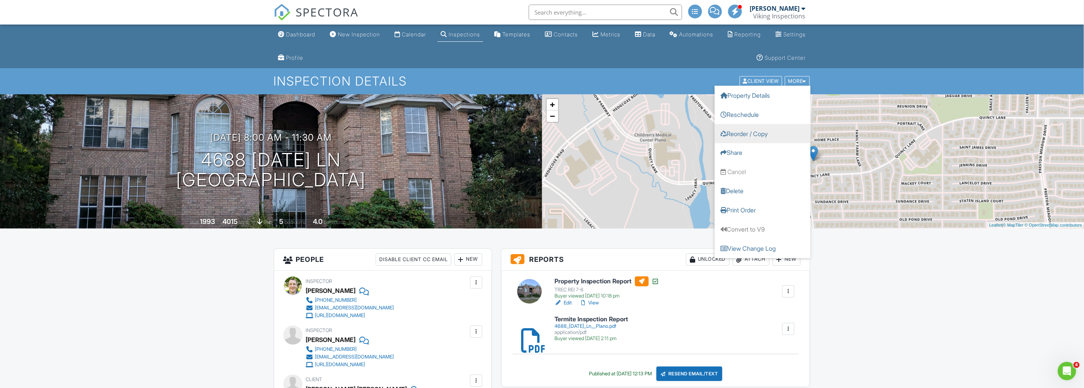
click at [767, 135] on link "Reorder / Copy" at bounding box center [762, 133] width 96 height 19
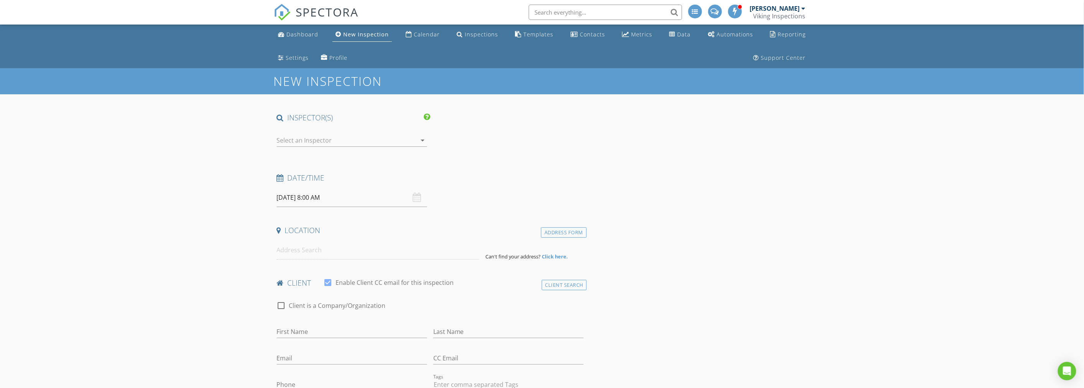
type input "[PERSON_NAME]"
type input "Yekani Fard"
type input "[EMAIL_ADDRESS][DOMAIN_NAME]"
type input "[PHONE_NUMBER]"
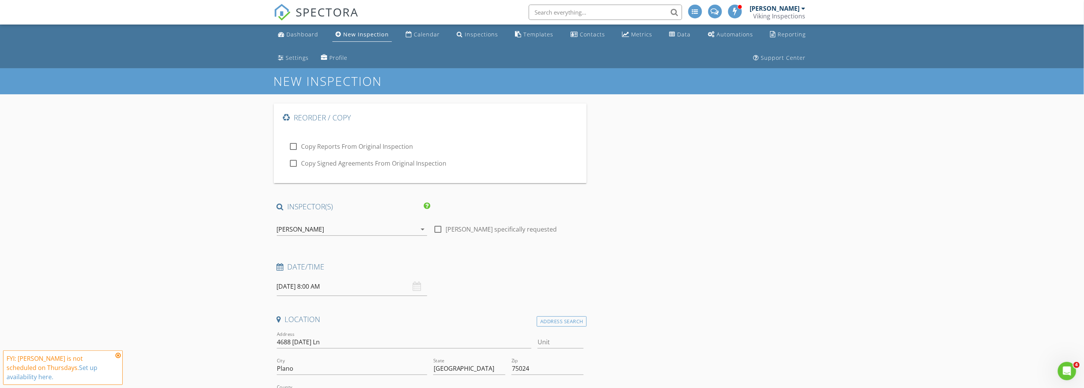
checkbox input "true"
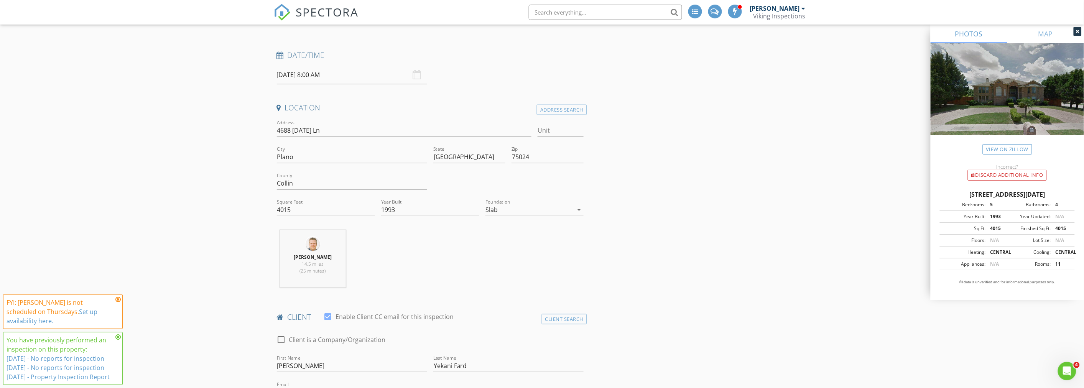
scroll to position [340, 0]
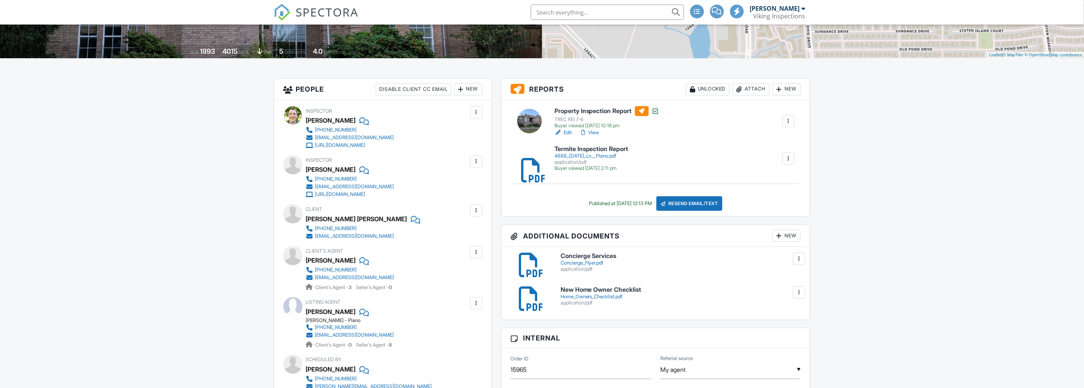
scroll to position [170, 0]
click at [794, 120] on div at bounding box center [788, 121] width 12 height 12
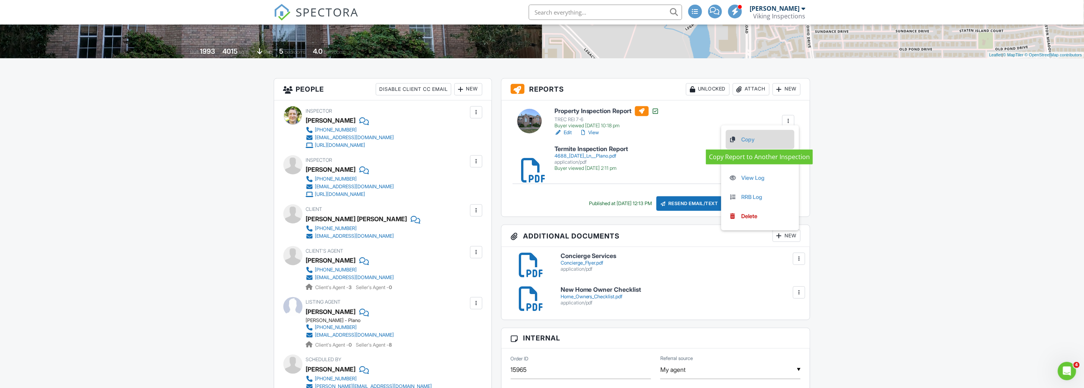
click at [766, 137] on link "Copy" at bounding box center [760, 139] width 62 height 8
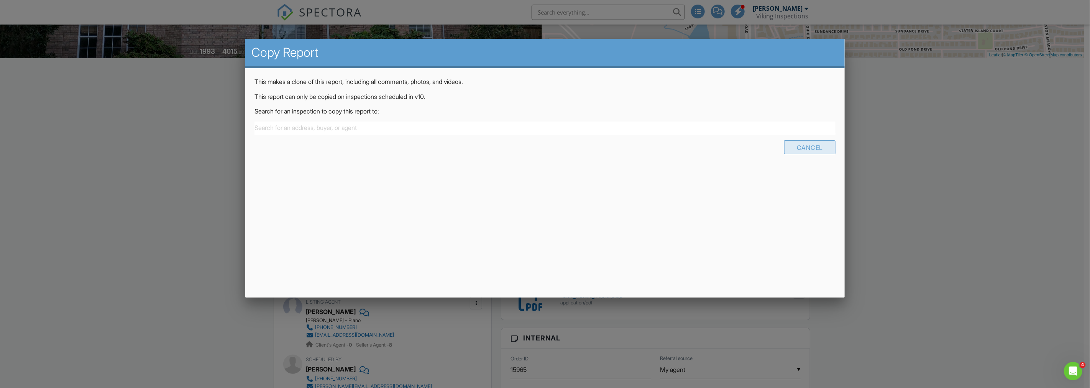
click at [826, 149] on div "Cancel" at bounding box center [809, 147] width 51 height 14
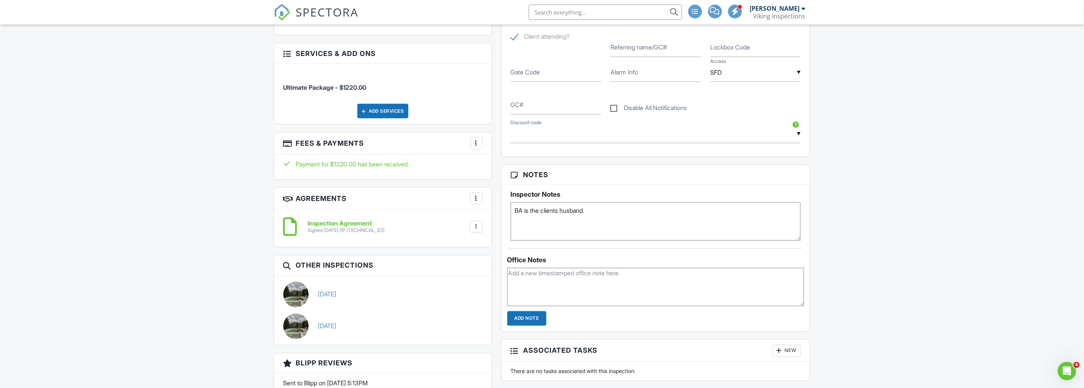
scroll to position [596, 0]
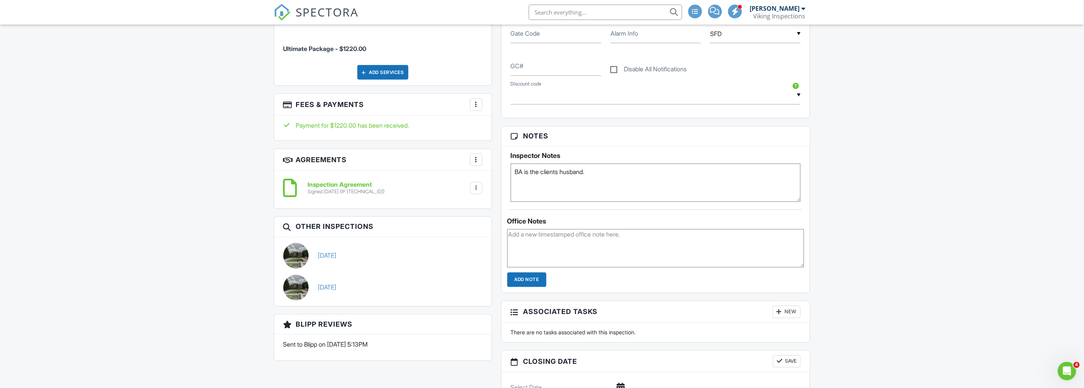
click at [475, 192] on div at bounding box center [476, 188] width 8 height 8
click at [477, 163] on div at bounding box center [476, 160] width 8 height 8
click at [216, 184] on div "Dashboard New Inspection Calendar Inspections Templates Contacts Metrics Data A…" at bounding box center [542, 346] width 1084 height 1834
click at [151, 245] on div "Dashboard New Inspection Calendar Inspections Templates Contacts Metrics Data A…" at bounding box center [542, 346] width 1084 height 1834
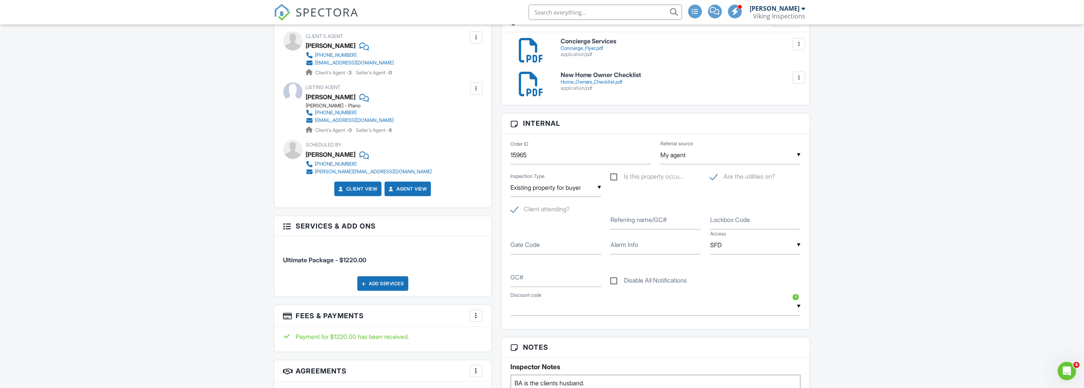
scroll to position [0, 0]
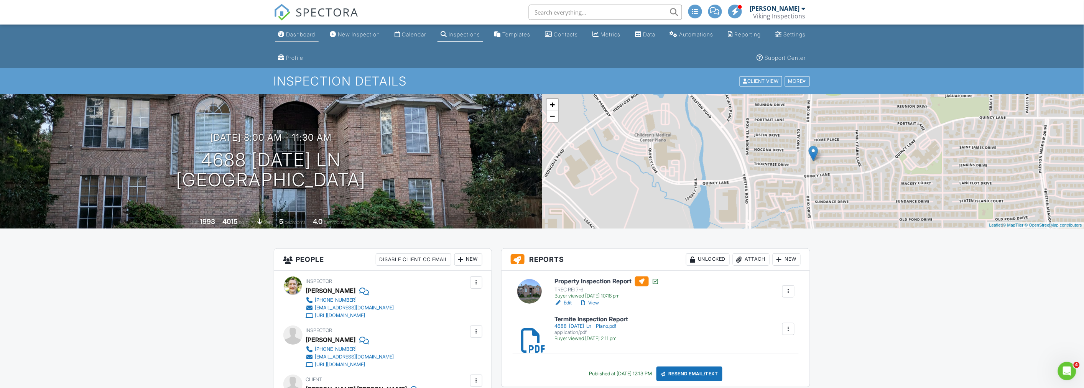
click at [296, 37] on div "Dashboard" at bounding box center [300, 34] width 29 height 7
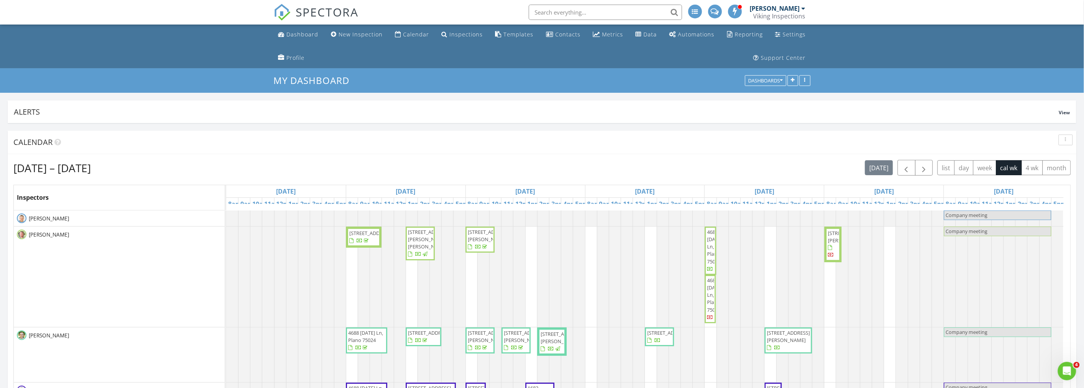
click at [553, 159] on div "[DATE] – [DATE] [DATE] list day week cal wk 4 wk month Inspectors [DATE] [DATE]…" at bounding box center [542, 299] width 1069 height 291
click at [190, 54] on ul "Dashboard New Inspection Calendar Inspections Templates Contacts Metrics Data A…" at bounding box center [542, 47] width 1084 height 44
click at [176, 49] on ul "Dashboard New Inspection Calendar Inspections Templates Contacts Metrics Data A…" at bounding box center [542, 47] width 1084 height 44
click at [127, 30] on ul "Dashboard New Inspection Calendar Inspections Templates Contacts Metrics Data A…" at bounding box center [542, 47] width 1084 height 44
